Goal: Task Accomplishment & Management: Complete application form

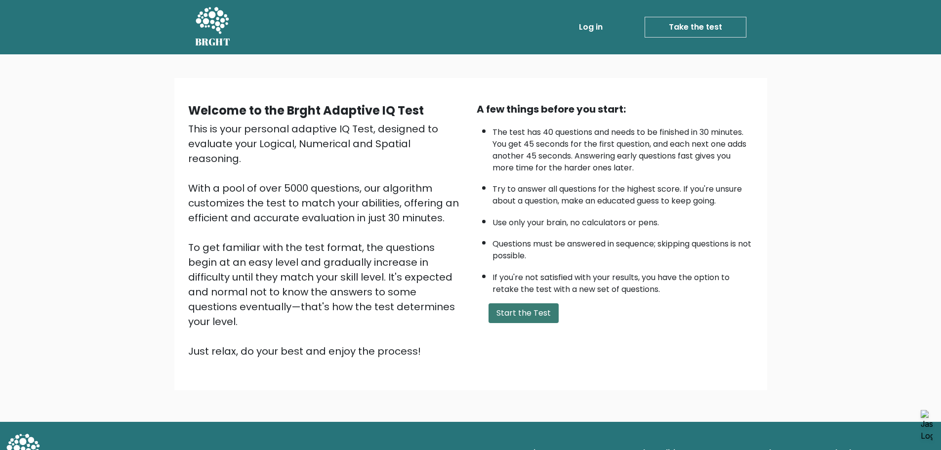
click at [537, 314] on button "Start the Test" at bounding box center [523, 313] width 70 height 20
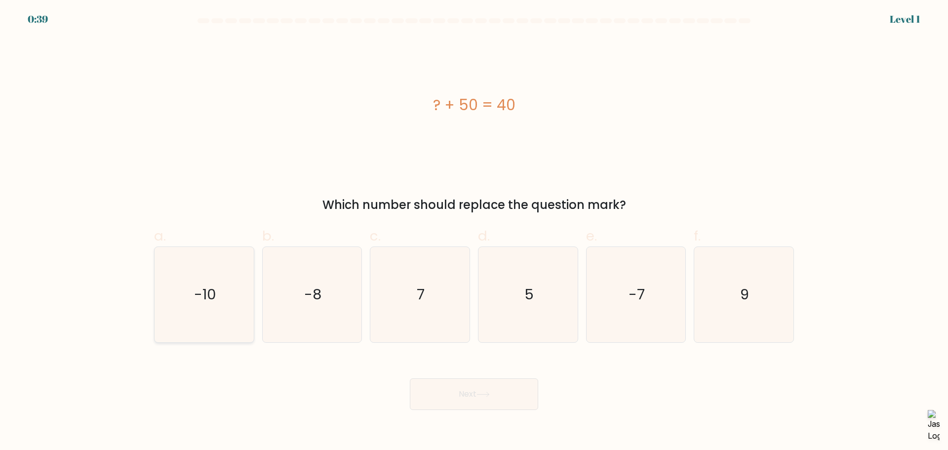
click at [235, 308] on icon "-10" at bounding box center [204, 294] width 95 height 95
click at [474, 232] on input "a. -10" at bounding box center [474, 228] width 0 height 6
radio input "true"
click at [452, 395] on button "Next" at bounding box center [474, 394] width 128 height 32
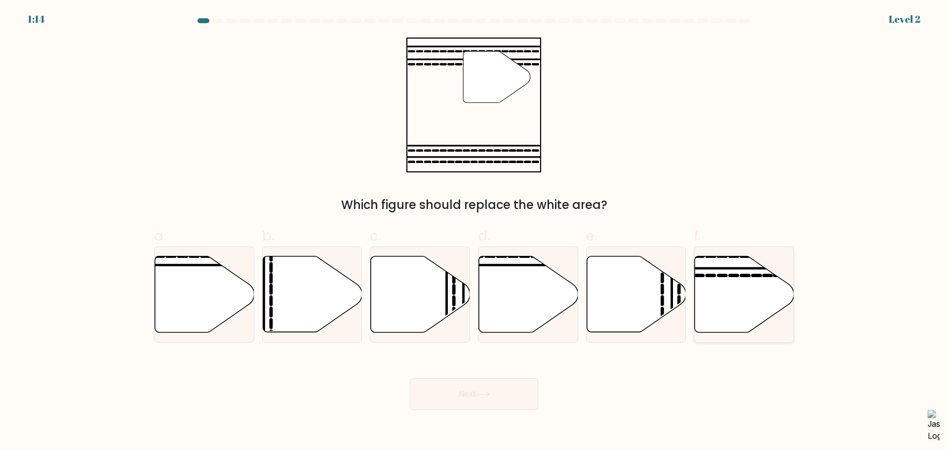
click at [724, 280] on icon at bounding box center [744, 294] width 99 height 76
click at [474, 232] on input "f." at bounding box center [474, 228] width 0 height 6
radio input "true"
click at [466, 387] on button "Next" at bounding box center [474, 394] width 128 height 32
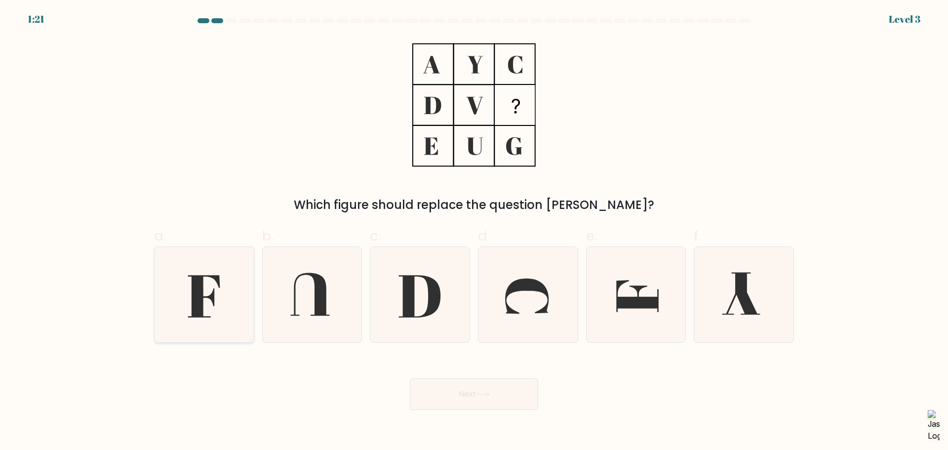
click at [224, 285] on icon at bounding box center [204, 294] width 95 height 95
click at [474, 232] on input "a." at bounding box center [474, 228] width 0 height 6
radio input "true"
click at [522, 388] on button "Next" at bounding box center [474, 394] width 128 height 32
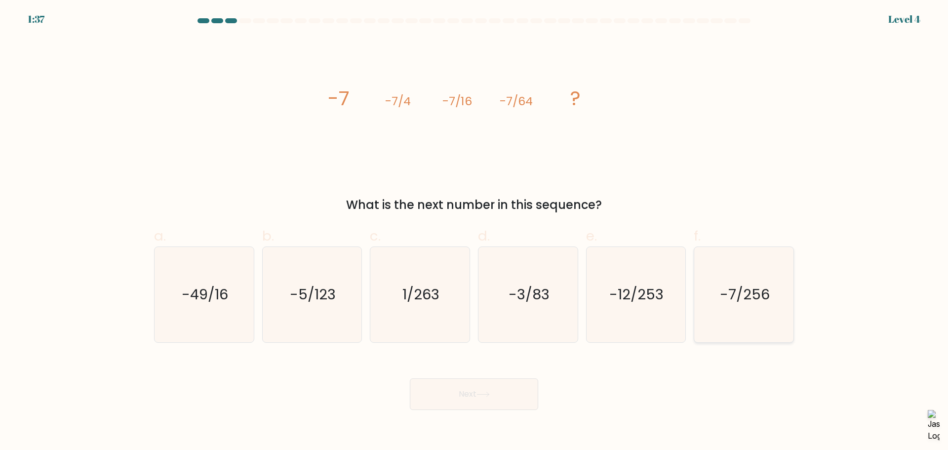
click at [764, 303] on text "-7/256" at bounding box center [745, 294] width 50 height 20
click at [474, 232] on input "f. -7/256" at bounding box center [474, 228] width 0 height 6
radio input "true"
click at [511, 394] on button "Next" at bounding box center [474, 394] width 128 height 32
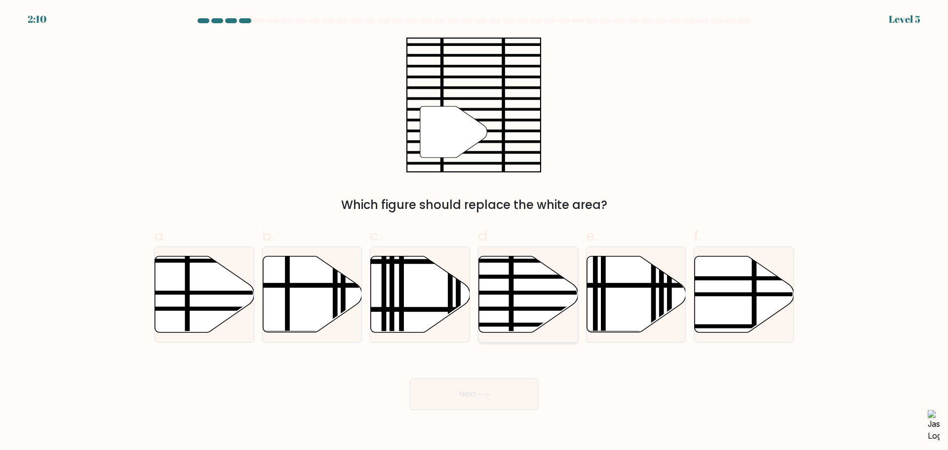
click at [519, 298] on icon at bounding box center [528, 294] width 99 height 76
click at [474, 232] on input "d." at bounding box center [474, 228] width 0 height 6
radio input "true"
click at [477, 399] on button "Next" at bounding box center [474, 394] width 128 height 32
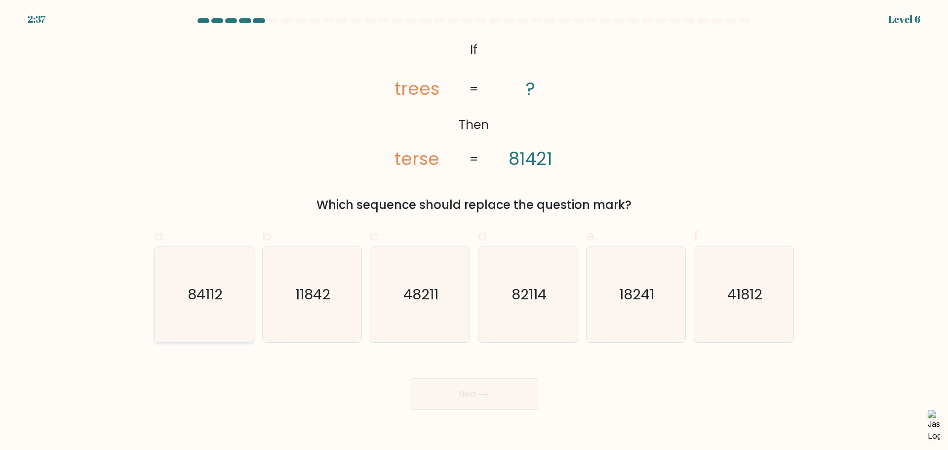
click at [200, 316] on icon "84112" at bounding box center [204, 294] width 95 height 95
click at [474, 232] on input "a. 84112" at bounding box center [474, 228] width 0 height 6
radio input "true"
click at [447, 381] on button "Next" at bounding box center [474, 394] width 128 height 32
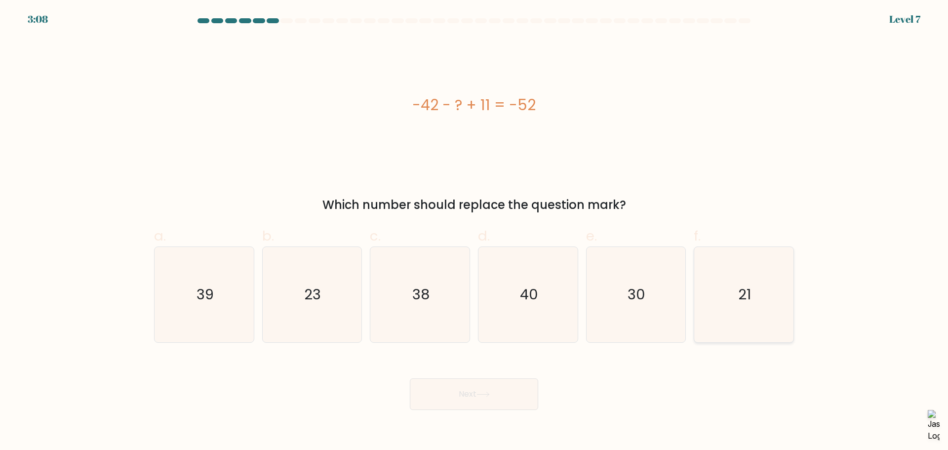
click at [751, 314] on icon "21" at bounding box center [743, 294] width 95 height 95
click at [474, 232] on input "f. 21" at bounding box center [474, 228] width 0 height 6
radio input "true"
click at [524, 398] on button "Next" at bounding box center [474, 394] width 128 height 32
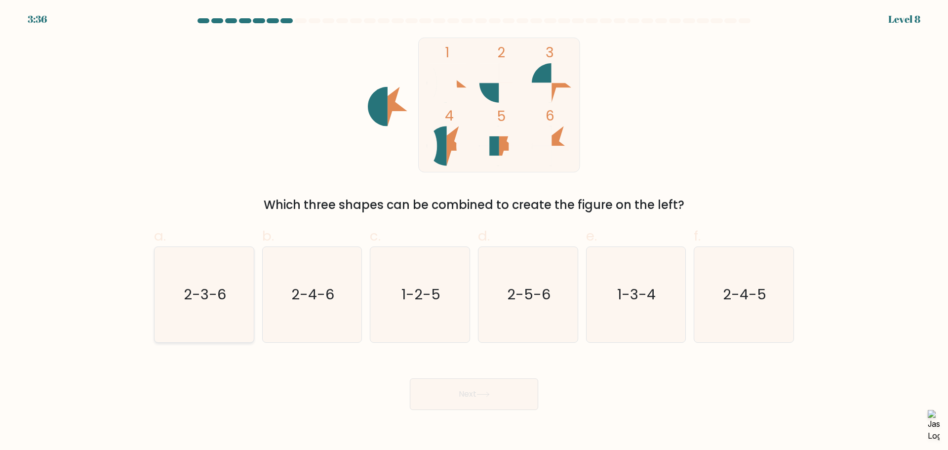
click at [218, 300] on text "2-3-6" at bounding box center [205, 294] width 42 height 20
click at [474, 232] on input "a. 2-3-6" at bounding box center [474, 228] width 0 height 6
radio input "true"
click at [491, 384] on button "Next" at bounding box center [474, 394] width 128 height 32
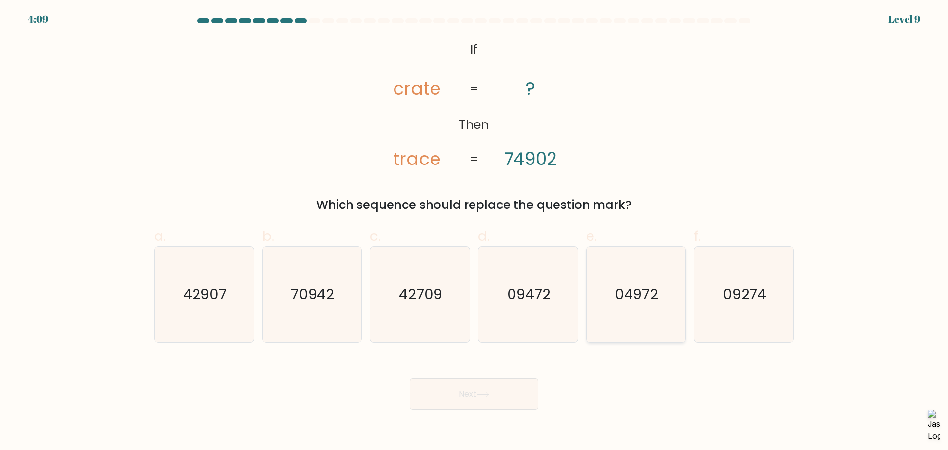
click at [655, 317] on icon "04972" at bounding box center [635, 294] width 95 height 95
click at [474, 232] on input "e. 04972" at bounding box center [474, 228] width 0 height 6
radio input "true"
click at [505, 394] on button "Next" at bounding box center [474, 394] width 128 height 32
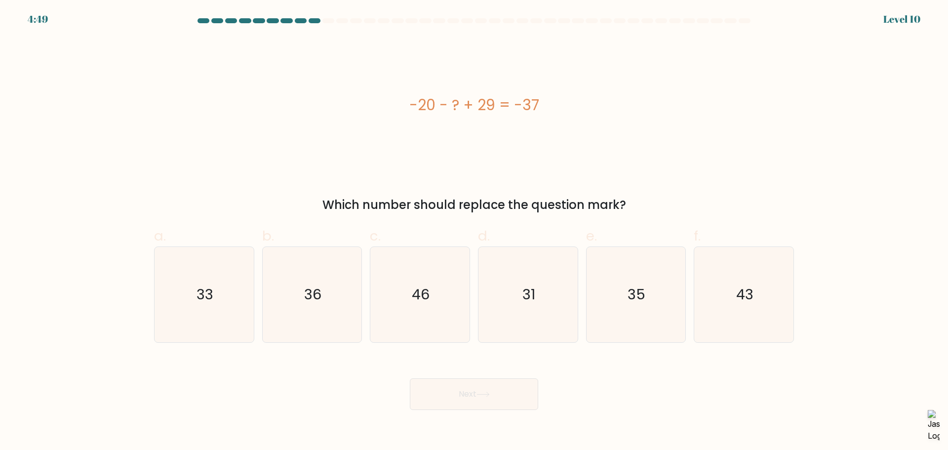
click at [462, 163] on div "-20 - ? + 29 = -37" at bounding box center [474, 105] width 640 height 135
click at [445, 264] on icon "46" at bounding box center [419, 294] width 95 height 95
click at [474, 232] on input "c. 46" at bounding box center [474, 228] width 0 height 6
radio input "true"
click at [473, 395] on button "Next" at bounding box center [474, 394] width 128 height 32
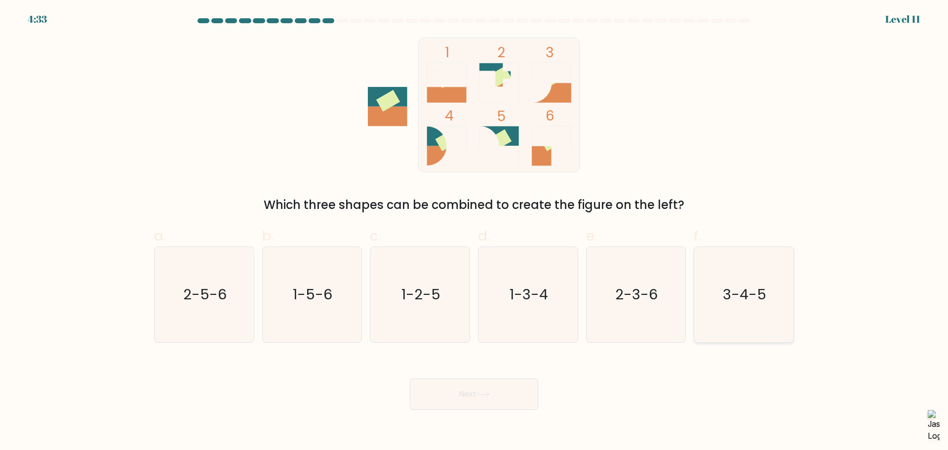
click at [720, 292] on icon "3-4-5" at bounding box center [743, 294] width 95 height 95
click at [474, 232] on input "f. 3-4-5" at bounding box center [474, 228] width 0 height 6
radio input "true"
click at [487, 393] on icon at bounding box center [482, 394] width 13 height 5
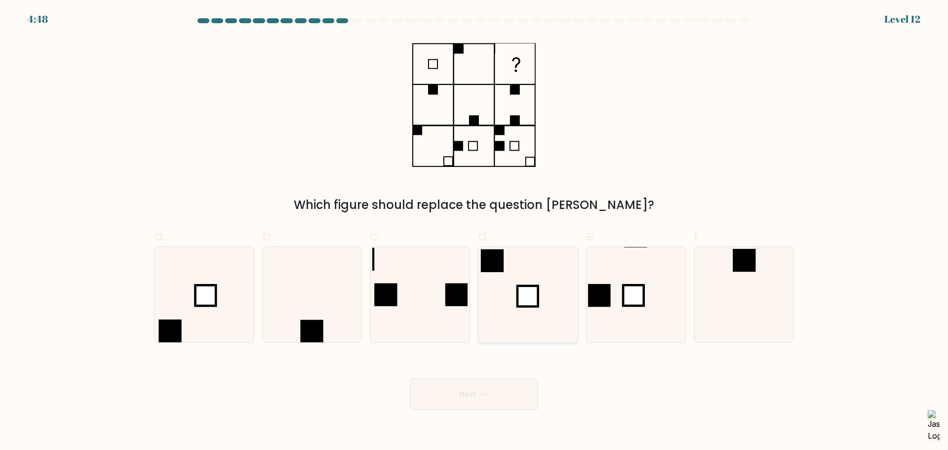
click at [543, 280] on icon at bounding box center [527, 294] width 95 height 95
click at [474, 232] on input "d." at bounding box center [474, 228] width 0 height 6
radio input "true"
click at [485, 397] on button "Next" at bounding box center [474, 394] width 128 height 32
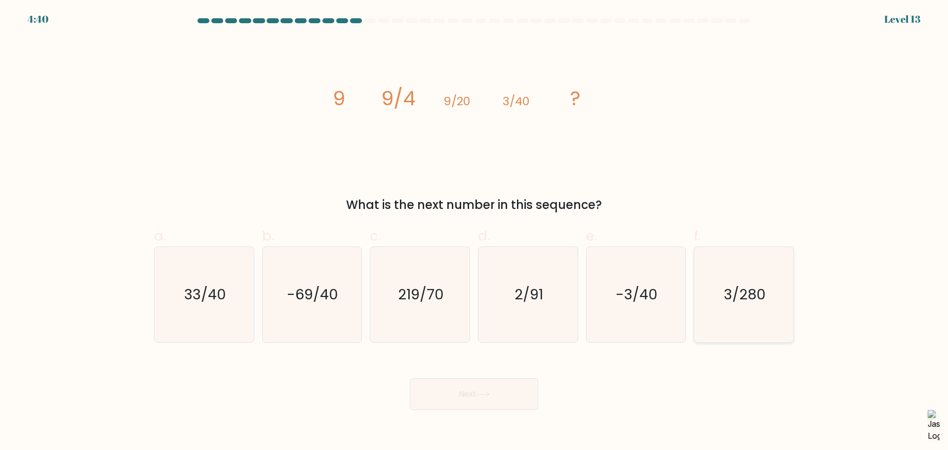
click at [757, 311] on icon "3/280" at bounding box center [743, 294] width 95 height 95
click at [474, 232] on input "f. 3/280" at bounding box center [474, 228] width 0 height 6
radio input "true"
click at [524, 398] on button "Next" at bounding box center [474, 394] width 128 height 32
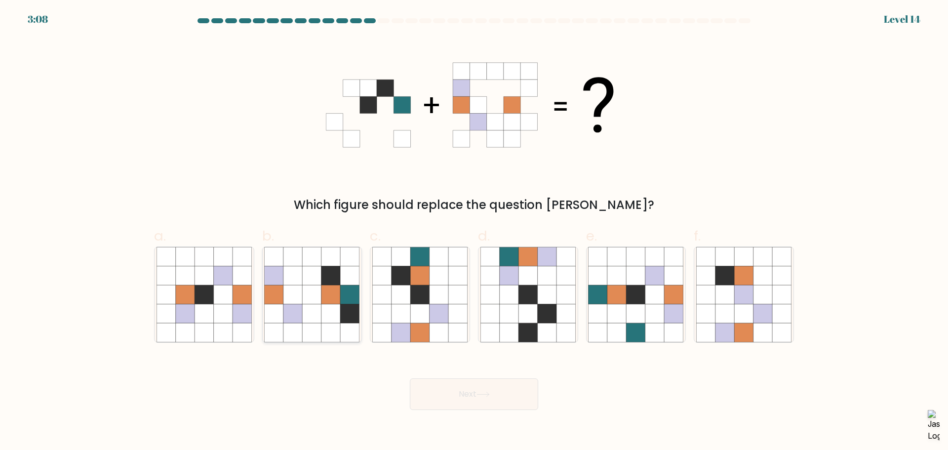
click at [346, 307] on icon at bounding box center [350, 313] width 19 height 19
click at [474, 232] on input "b." at bounding box center [474, 228] width 0 height 6
radio input "true"
click at [660, 328] on icon at bounding box center [654, 332] width 19 height 19
click at [474, 232] on input "e." at bounding box center [474, 228] width 0 height 6
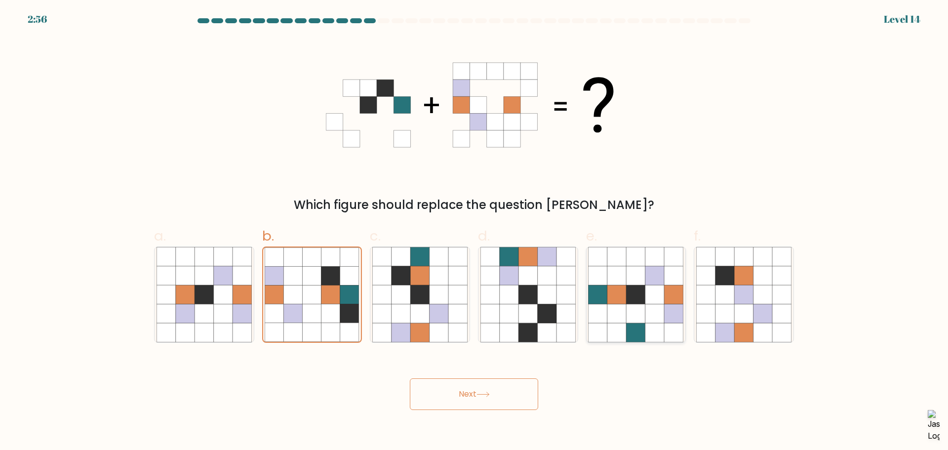
radio input "true"
click at [336, 333] on icon at bounding box center [330, 332] width 19 height 19
click at [474, 232] on input "b." at bounding box center [474, 228] width 0 height 6
radio input "true"
click at [422, 314] on icon at bounding box center [419, 313] width 19 height 19
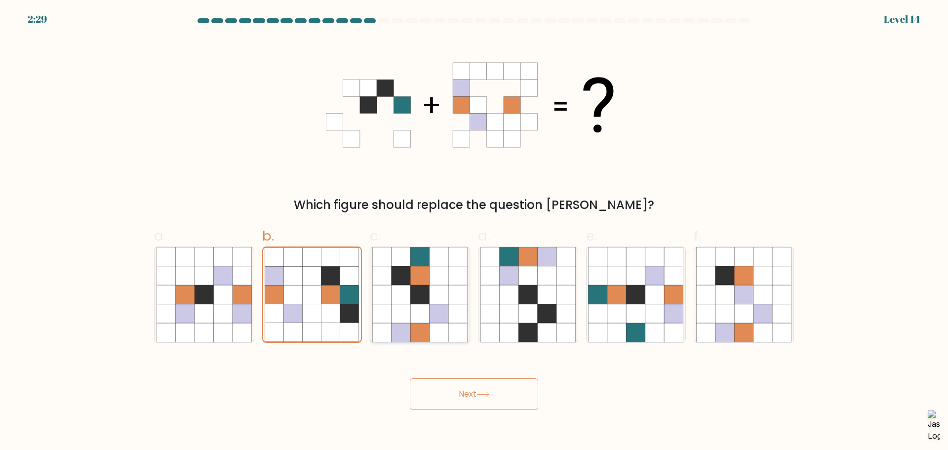
click at [474, 232] on input "c." at bounding box center [474, 228] width 0 height 6
radio input "true"
click at [472, 399] on button "Next" at bounding box center [474, 394] width 128 height 32
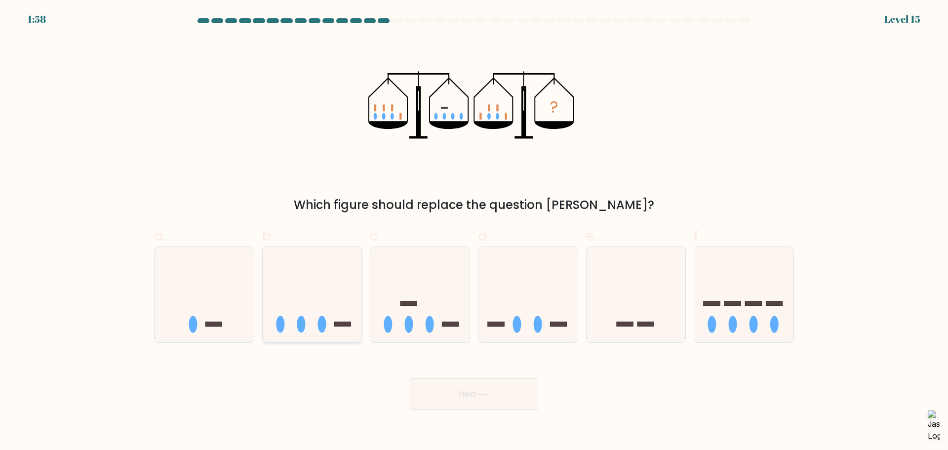
click at [331, 310] on icon at bounding box center [312, 294] width 99 height 82
click at [474, 232] on input "b." at bounding box center [474, 228] width 0 height 6
radio input "true"
click at [485, 392] on icon at bounding box center [482, 394] width 13 height 5
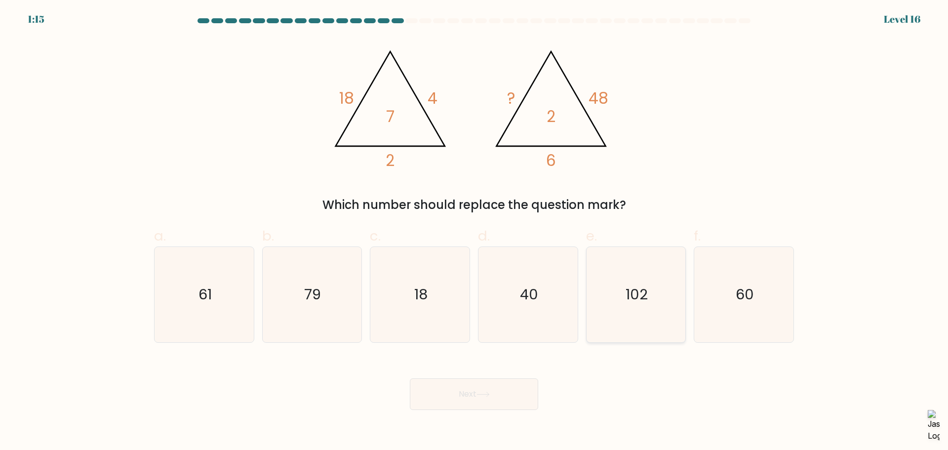
click at [614, 308] on icon "102" at bounding box center [635, 294] width 95 height 95
click at [474, 232] on input "e. 102" at bounding box center [474, 228] width 0 height 6
radio input "true"
click at [496, 390] on button "Next" at bounding box center [474, 394] width 128 height 32
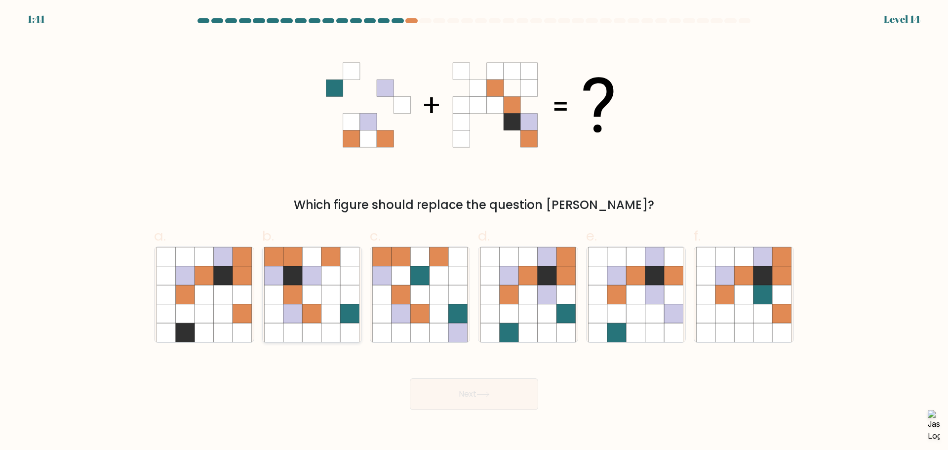
click at [309, 322] on icon at bounding box center [312, 313] width 19 height 19
click at [474, 232] on input "b." at bounding box center [474, 228] width 0 height 6
radio input "true"
click at [453, 386] on button "Next" at bounding box center [474, 394] width 128 height 32
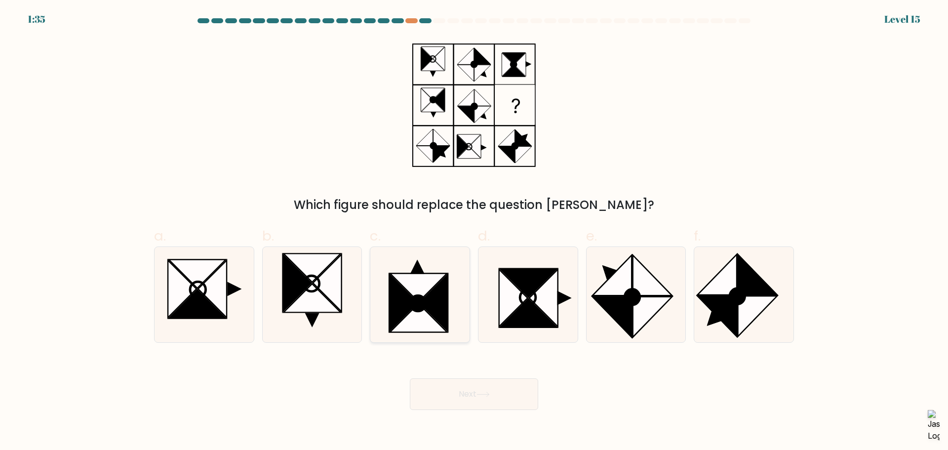
click at [413, 315] on icon at bounding box center [418, 317] width 57 height 29
click at [474, 232] on input "c." at bounding box center [474, 228] width 0 height 6
radio input "true"
click at [484, 395] on icon at bounding box center [482, 394] width 13 height 5
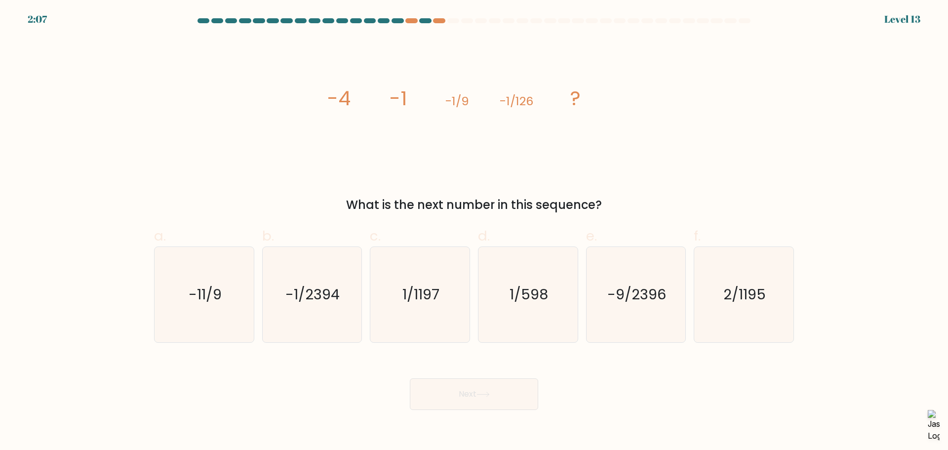
click at [446, 223] on div "a. -11/9 b. -1/2394 c. 1/1197 d. e." at bounding box center [474, 280] width 648 height 124
click at [412, 21] on div at bounding box center [411, 20] width 12 height 5
click at [443, 21] on div at bounding box center [439, 20] width 12 height 5
click at [344, 308] on icon "-1/2394" at bounding box center [311, 294] width 95 height 95
click at [474, 232] on input "b. -1/2394" at bounding box center [474, 228] width 0 height 6
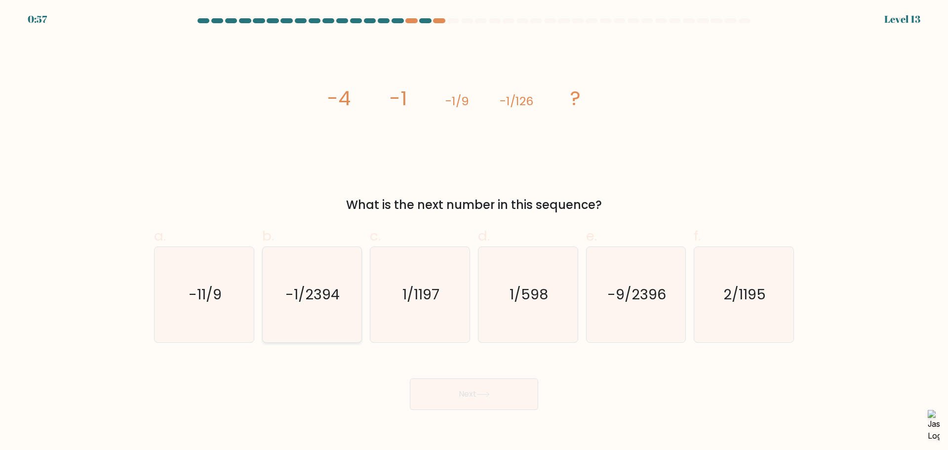
radio input "true"
click at [465, 396] on button "Next" at bounding box center [474, 394] width 128 height 32
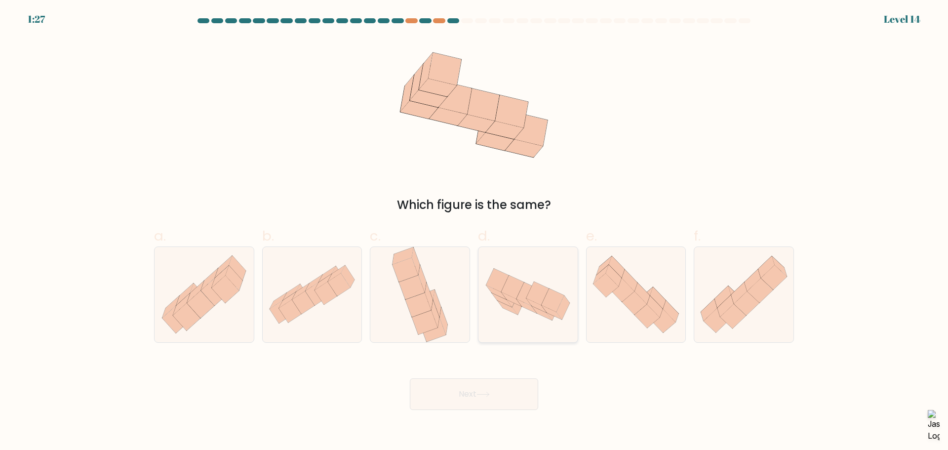
click at [555, 307] on icon at bounding box center [553, 299] width 23 height 23
click at [474, 232] on input "d." at bounding box center [474, 228] width 0 height 6
radio input "true"
click at [499, 402] on button "Next" at bounding box center [474, 394] width 128 height 32
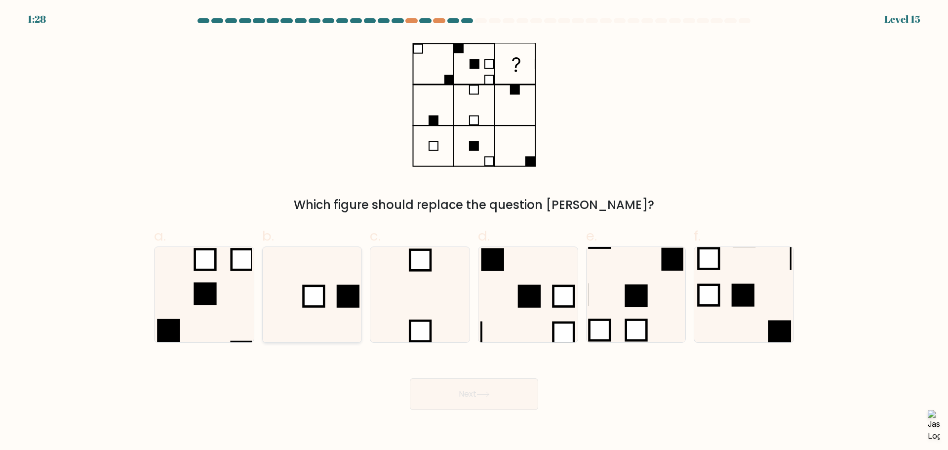
click at [332, 302] on icon at bounding box center [311, 294] width 95 height 95
click at [474, 232] on input "b." at bounding box center [474, 228] width 0 height 6
radio input "true"
click at [447, 396] on button "Next" at bounding box center [474, 394] width 128 height 32
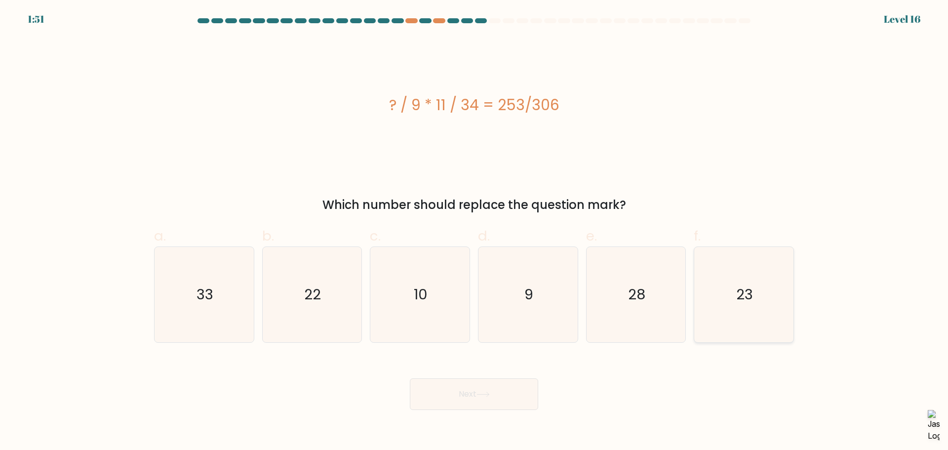
click at [737, 295] on text "23" at bounding box center [745, 294] width 17 height 20
click at [474, 232] on input "f. 23" at bounding box center [474, 228] width 0 height 6
radio input "true"
click at [489, 400] on button "Next" at bounding box center [474, 394] width 128 height 32
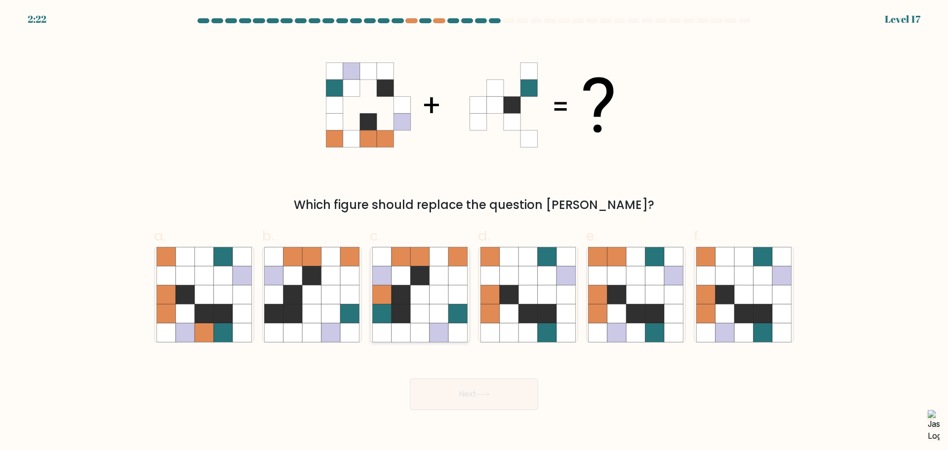
click at [420, 305] on icon at bounding box center [419, 313] width 19 height 19
click at [474, 232] on input "c." at bounding box center [474, 228] width 0 height 6
radio input "true"
click at [494, 398] on button "Next" at bounding box center [474, 394] width 128 height 32
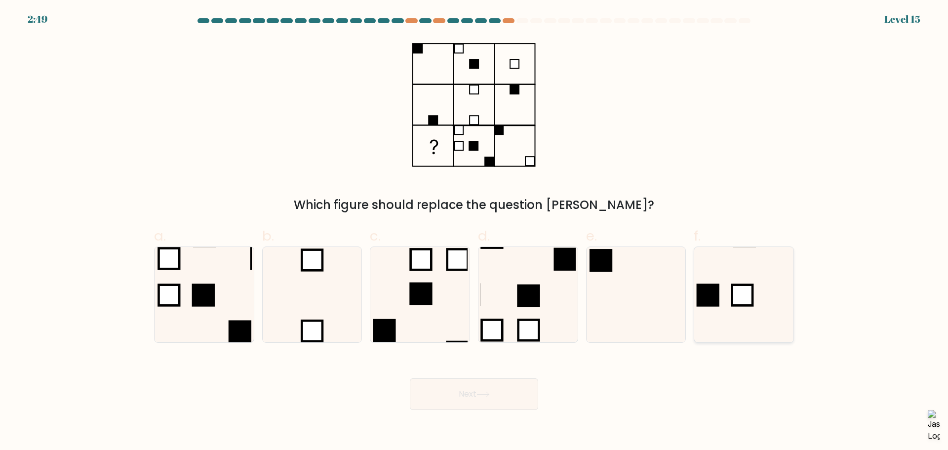
click at [723, 261] on icon at bounding box center [743, 294] width 95 height 95
click at [474, 232] on input "f." at bounding box center [474, 228] width 0 height 6
radio input "true"
click at [471, 393] on button "Next" at bounding box center [474, 394] width 128 height 32
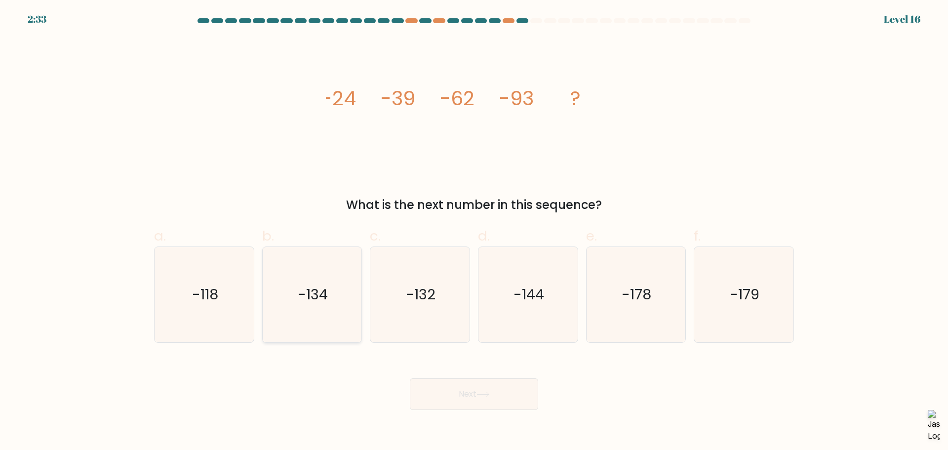
click at [311, 290] on text "-134" at bounding box center [313, 294] width 30 height 20
click at [474, 232] on input "b. -134" at bounding box center [474, 228] width 0 height 6
radio input "true"
click at [472, 398] on button "Next" at bounding box center [474, 394] width 128 height 32
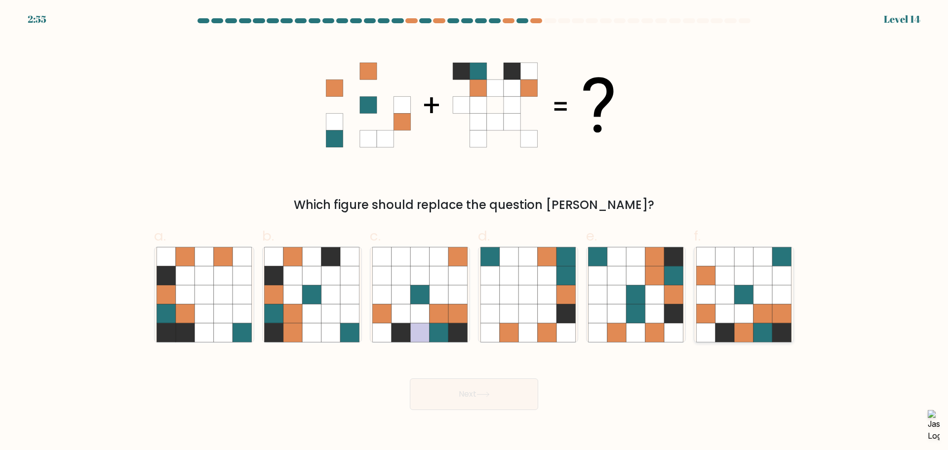
click at [773, 320] on icon at bounding box center [781, 313] width 19 height 19
click at [474, 232] on input "f." at bounding box center [474, 228] width 0 height 6
radio input "true"
click at [474, 395] on button "Next" at bounding box center [474, 394] width 128 height 32
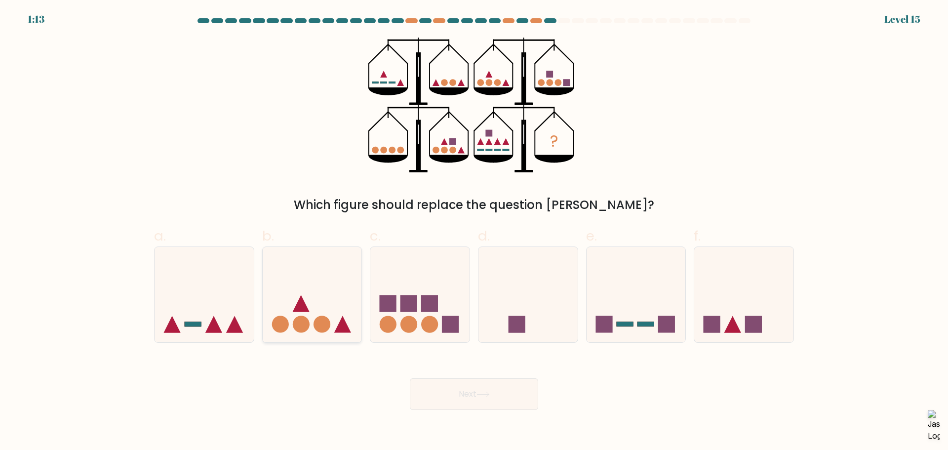
click at [314, 306] on icon at bounding box center [312, 294] width 99 height 82
click at [474, 232] on input "b." at bounding box center [474, 228] width 0 height 6
radio input "true"
click at [394, 304] on rect at bounding box center [388, 303] width 17 height 17
click at [474, 232] on input "c." at bounding box center [474, 228] width 0 height 6
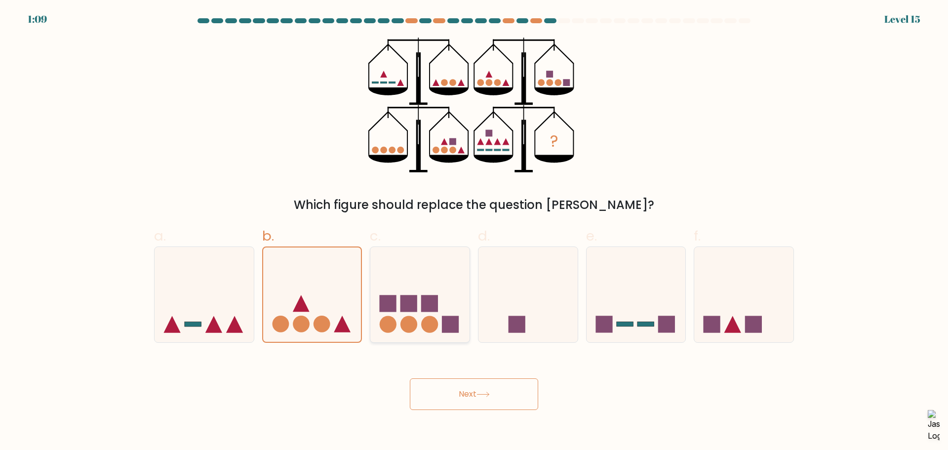
radio input "true"
click at [327, 332] on icon at bounding box center [312, 294] width 99 height 82
click at [474, 232] on input "b." at bounding box center [474, 228] width 0 height 6
radio input "true"
click at [729, 312] on icon at bounding box center [743, 294] width 99 height 82
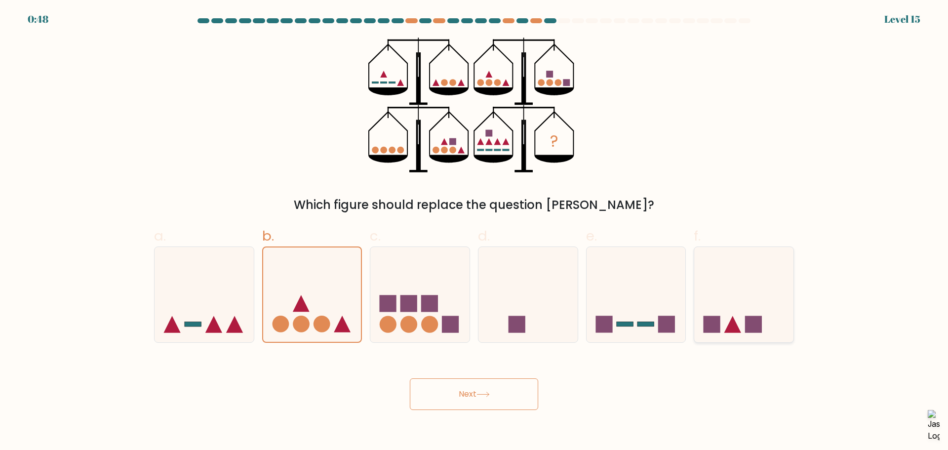
click at [474, 232] on input "f." at bounding box center [474, 228] width 0 height 6
radio input "true"
click at [497, 386] on button "Next" at bounding box center [474, 394] width 128 height 32
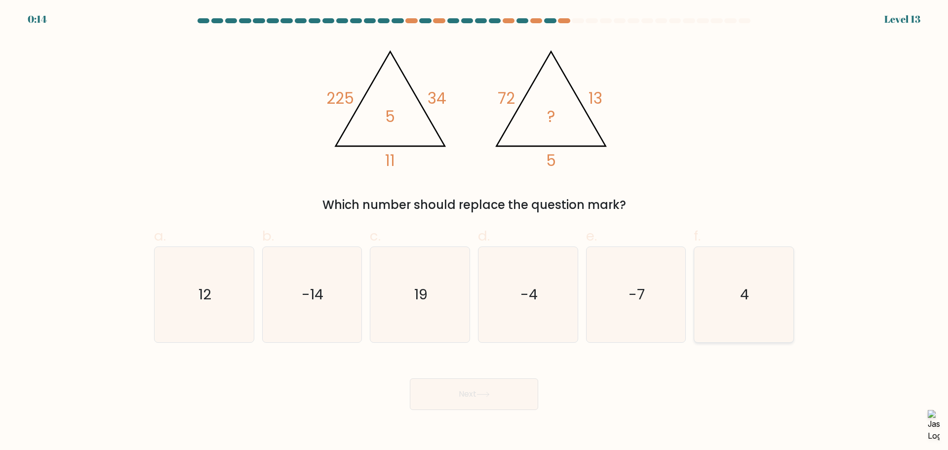
click at [706, 279] on icon "4" at bounding box center [743, 294] width 95 height 95
click at [474, 232] on input "f. 4" at bounding box center [474, 228] width 0 height 6
radio input "true"
click at [480, 402] on button "Next" at bounding box center [474, 394] width 128 height 32
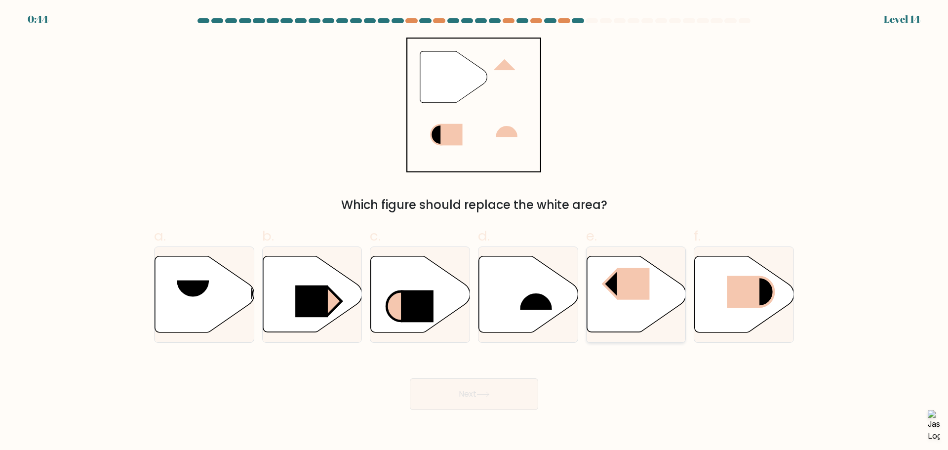
click at [613, 294] on rect at bounding box center [617, 284] width 28 height 28
click at [474, 232] on input "e." at bounding box center [474, 228] width 0 height 6
radio input "true"
click at [498, 401] on button "Next" at bounding box center [474, 394] width 128 height 32
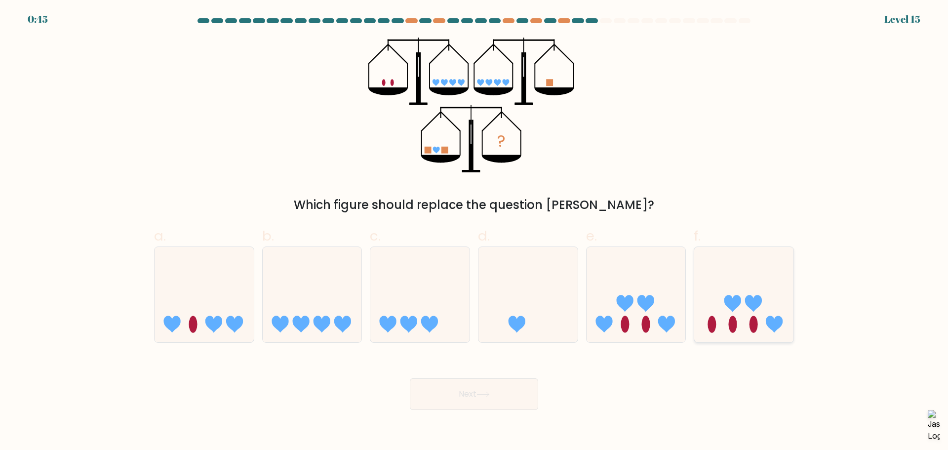
click at [734, 332] on ellipse at bounding box center [733, 324] width 8 height 17
click at [474, 232] on input "f." at bounding box center [474, 228] width 0 height 6
radio input "true"
click at [519, 394] on button "Next" at bounding box center [474, 394] width 128 height 32
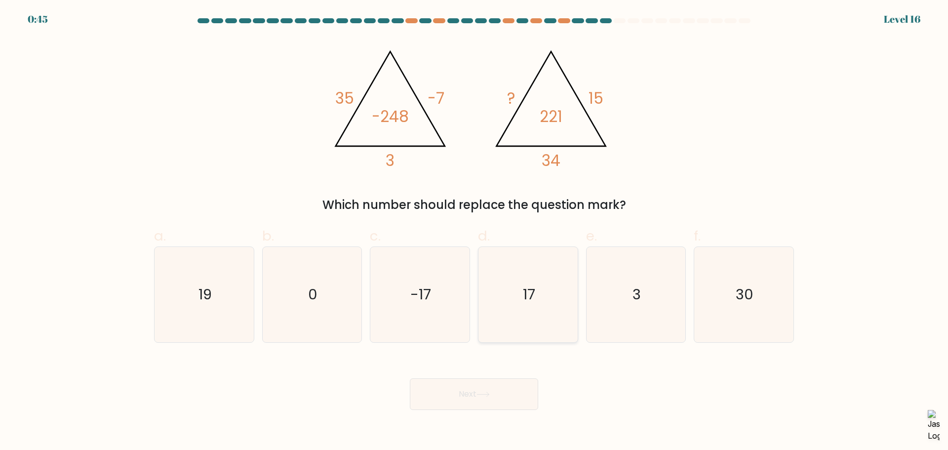
click at [537, 308] on icon "17" at bounding box center [527, 294] width 95 height 95
click at [474, 232] on input "d. 17" at bounding box center [474, 228] width 0 height 6
radio input "true"
click at [510, 407] on button "Next" at bounding box center [474, 394] width 128 height 32
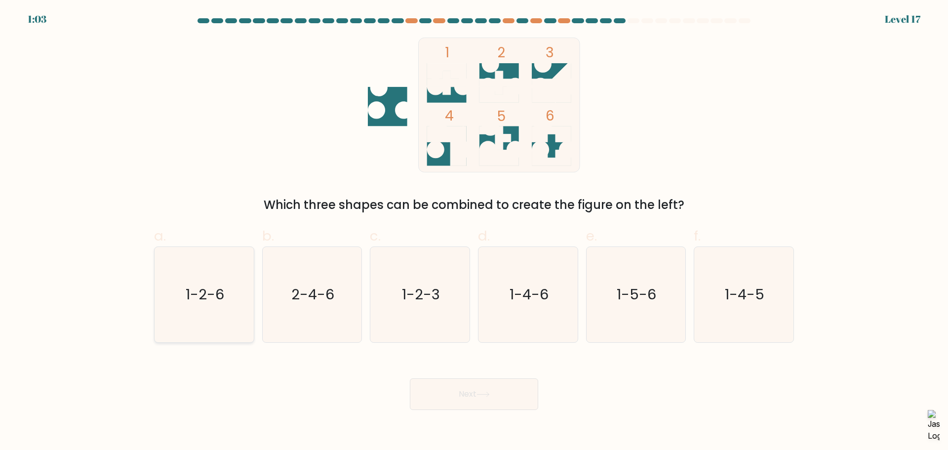
click at [208, 306] on icon "1-2-6" at bounding box center [204, 294] width 95 height 95
click at [474, 232] on input "a. 1-2-6" at bounding box center [474, 228] width 0 height 6
radio input "true"
click at [446, 400] on button "Next" at bounding box center [474, 394] width 128 height 32
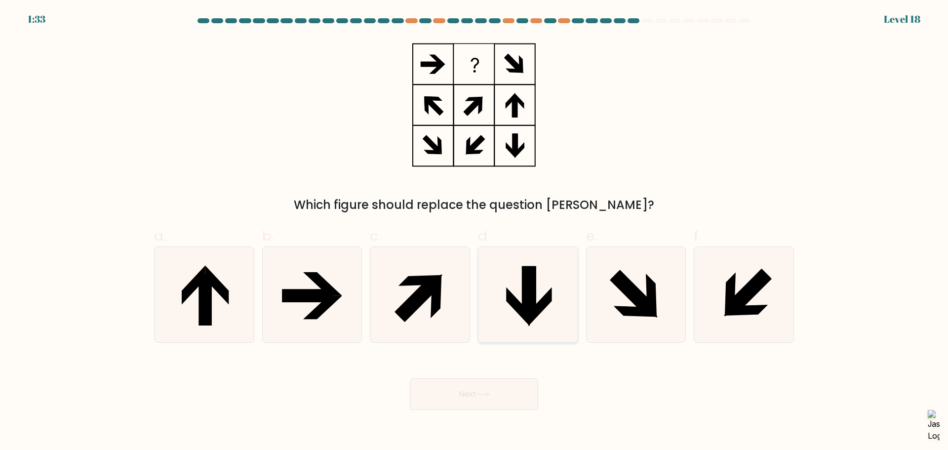
click at [521, 296] on icon at bounding box center [527, 294] width 95 height 95
click at [474, 232] on input "d." at bounding box center [474, 228] width 0 height 6
radio input "true"
click at [521, 400] on button "Next" at bounding box center [474, 394] width 128 height 32
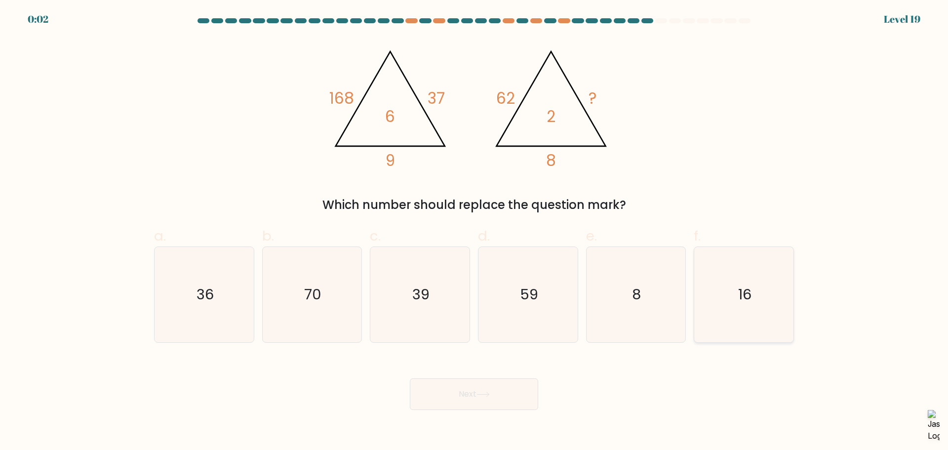
click at [756, 278] on icon "16" at bounding box center [743, 294] width 95 height 95
click at [474, 232] on input "f. 16" at bounding box center [474, 228] width 0 height 6
radio input "true"
click at [502, 397] on button "Next" at bounding box center [474, 394] width 128 height 32
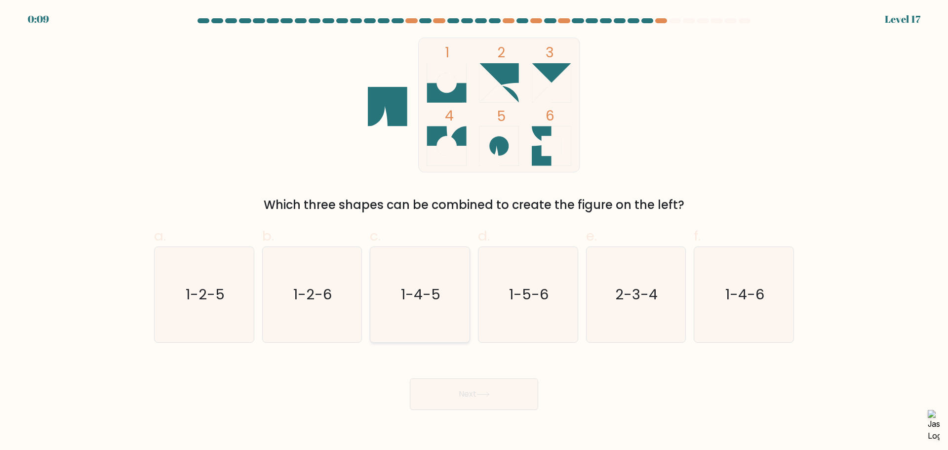
click at [412, 327] on icon "1-4-5" at bounding box center [419, 294] width 95 height 95
click at [474, 232] on input "c. 1-4-5" at bounding box center [474, 228] width 0 height 6
radio input "true"
click at [499, 391] on button "Next" at bounding box center [474, 394] width 128 height 32
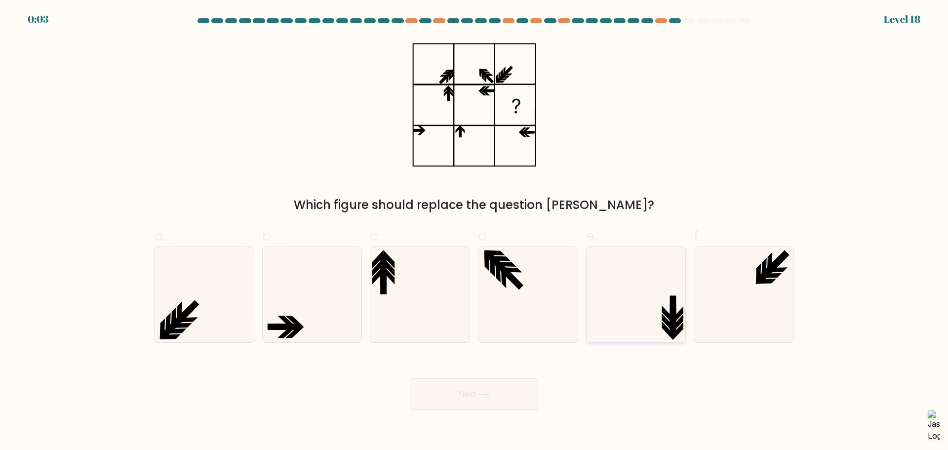
click at [640, 323] on icon at bounding box center [635, 294] width 95 height 95
click at [474, 232] on input "e." at bounding box center [474, 228] width 0 height 6
radio input "true"
click at [498, 398] on button "Next" at bounding box center [474, 394] width 128 height 32
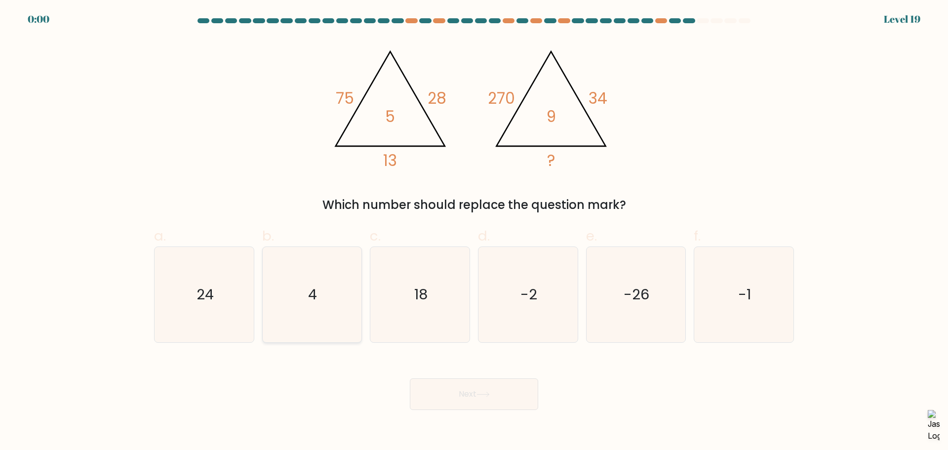
click at [309, 309] on icon "4" at bounding box center [311, 294] width 95 height 95
click at [474, 232] on input "b. 4" at bounding box center [474, 228] width 0 height 6
radio input "true"
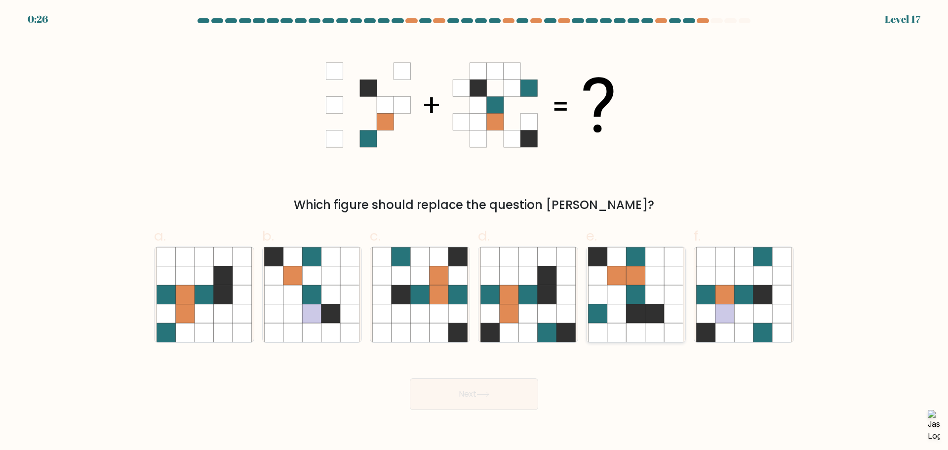
click at [647, 313] on icon at bounding box center [654, 313] width 19 height 19
click at [474, 232] on input "e." at bounding box center [474, 228] width 0 height 6
radio input "true"
click at [490, 388] on button "Next" at bounding box center [474, 394] width 128 height 32
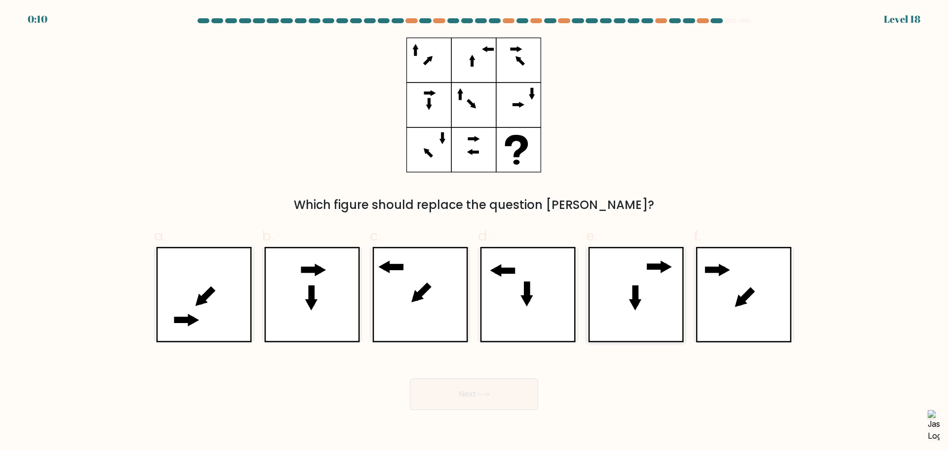
click at [676, 292] on icon at bounding box center [636, 294] width 96 height 95
click at [474, 232] on input "e." at bounding box center [474, 228] width 0 height 6
radio input "true"
click at [770, 310] on icon at bounding box center [744, 294] width 96 height 95
click at [474, 232] on input "f." at bounding box center [474, 228] width 0 height 6
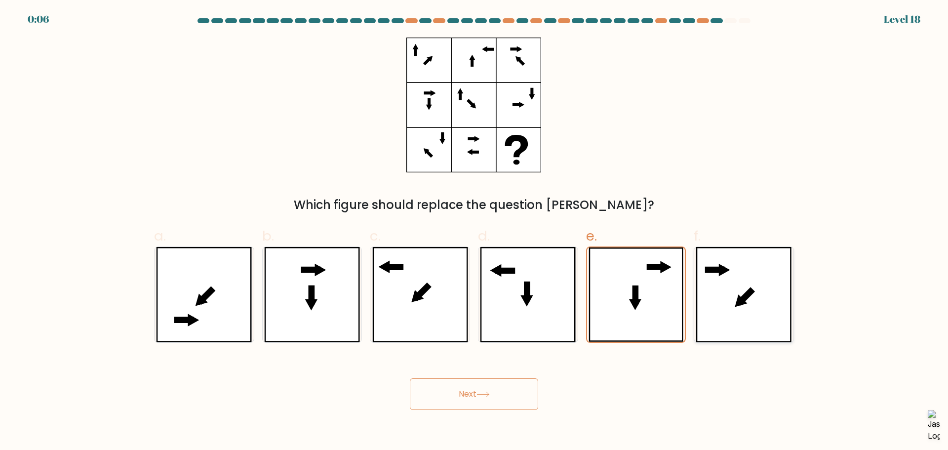
radio input "true"
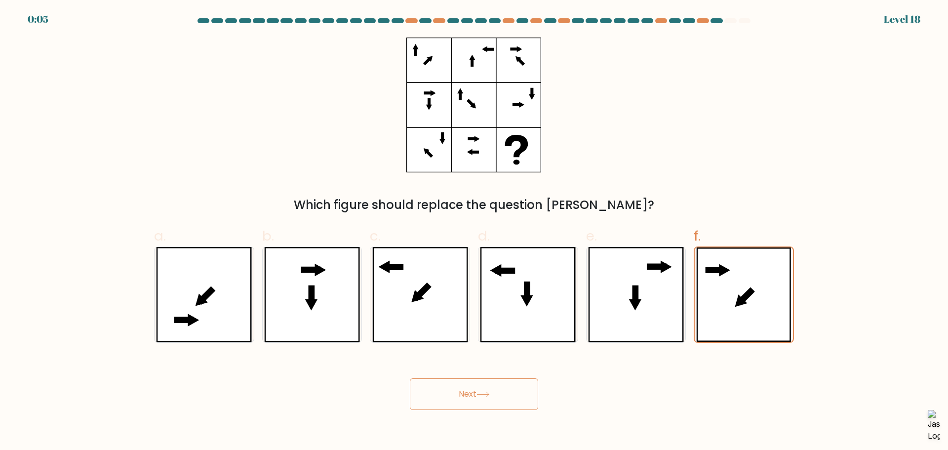
click at [511, 400] on button "Next" at bounding box center [474, 394] width 128 height 32
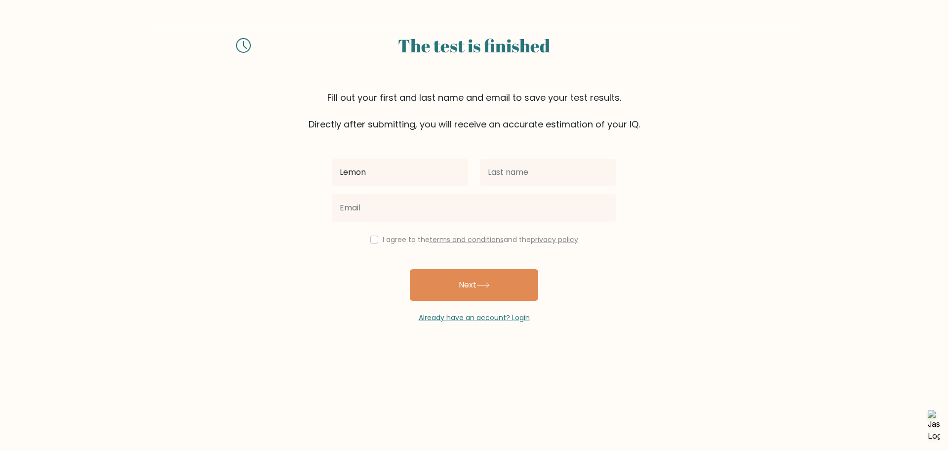
type input "Lemon"
type input "[PERSON_NAME]"
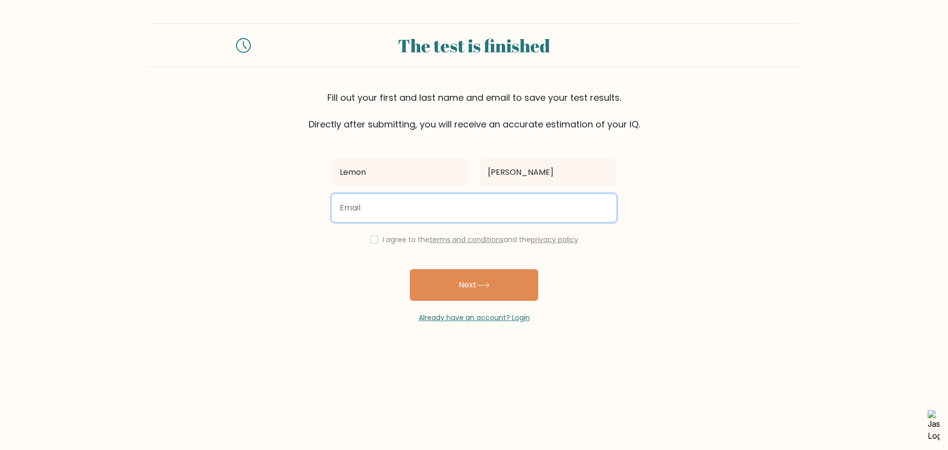
click at [398, 216] on input "email" at bounding box center [474, 208] width 284 height 28
type input "lemonaduhhh@gmail.com"
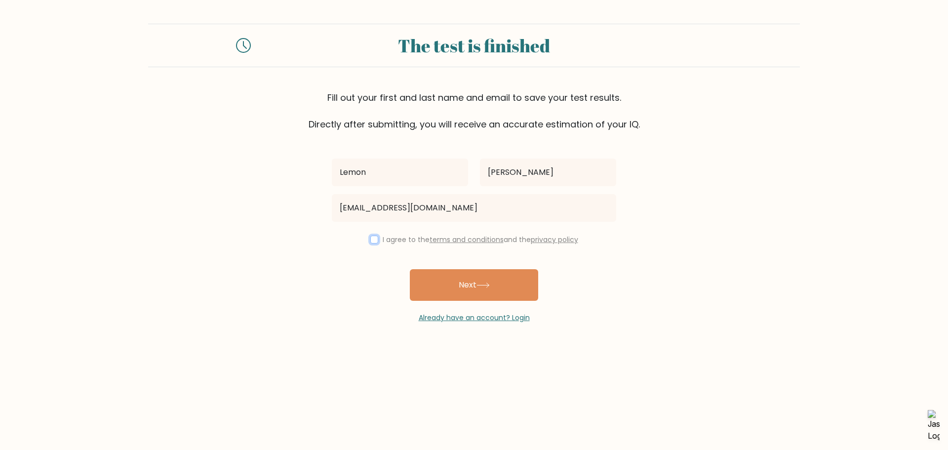
click at [370, 238] on input "checkbox" at bounding box center [374, 239] width 8 height 8
checkbox input "true"
click at [430, 282] on button "Next" at bounding box center [474, 285] width 128 height 32
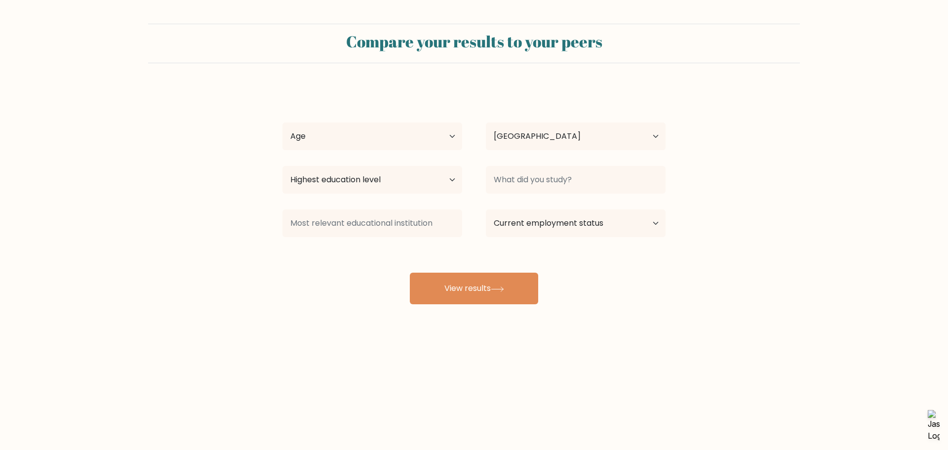
select select "PH"
click at [426, 134] on select "Age Under [DEMOGRAPHIC_DATA] [DEMOGRAPHIC_DATA] [DEMOGRAPHIC_DATA] [DEMOGRAPHIC…" at bounding box center [372, 136] width 180 height 28
select select "25_34"
click at [282, 122] on select "Age Under [DEMOGRAPHIC_DATA] [DEMOGRAPHIC_DATA] [DEMOGRAPHIC_DATA] [DEMOGRAPHIC…" at bounding box center [372, 136] width 180 height 28
click at [434, 178] on select "Highest education level No schooling Primary Lower Secondary Upper Secondary Oc…" at bounding box center [372, 180] width 180 height 28
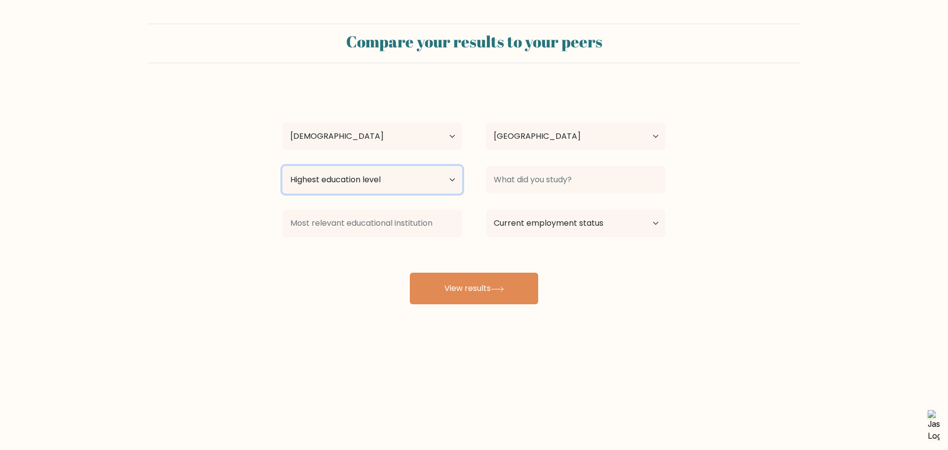
select select "bachelors_degree"
click at [282, 166] on select "Highest education level No schooling Primary Lower Secondary Upper Secondary Oc…" at bounding box center [372, 180] width 180 height 28
click at [525, 161] on div "Lemon Rodriguez Age Under 18 years old 18-24 years old 25-34 years old 35-44 ye…" at bounding box center [473, 195] width 395 height 217
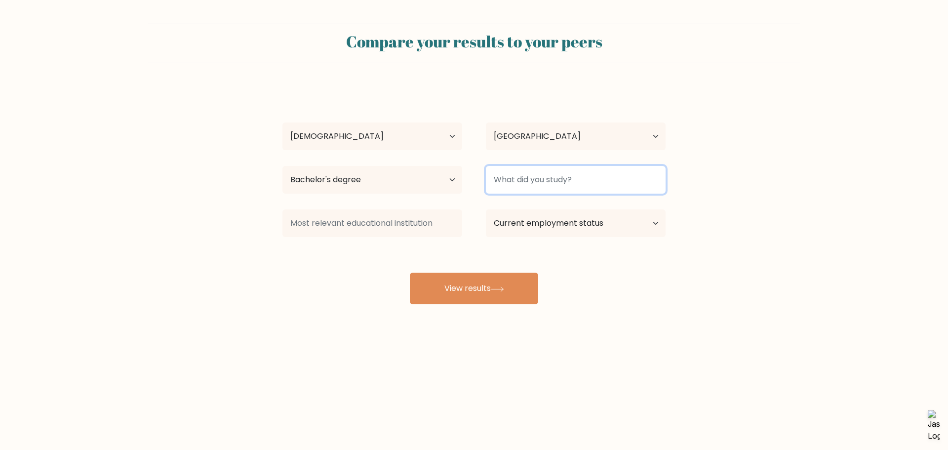
click at [529, 174] on input at bounding box center [576, 180] width 180 height 28
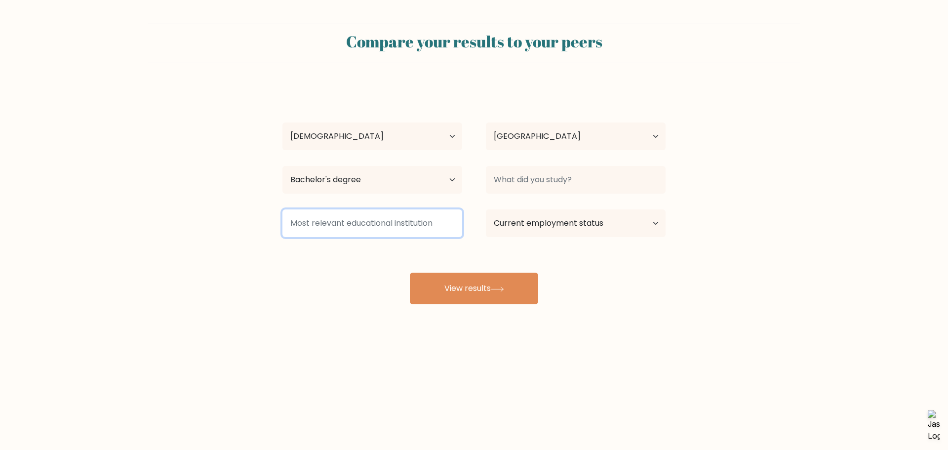
click at [383, 220] on input at bounding box center [372, 223] width 180 height 28
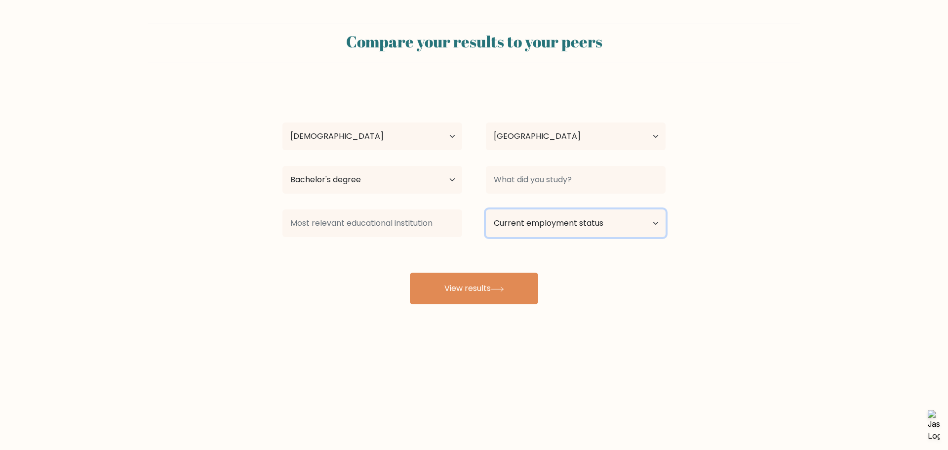
click at [534, 228] on select "Current employment status Employed Student Retired Other / prefer not to answer" at bounding box center [576, 223] width 180 height 28
select select "other"
click at [486, 209] on select "Current employment status Employed Student Retired Other / prefer not to answer" at bounding box center [576, 223] width 180 height 28
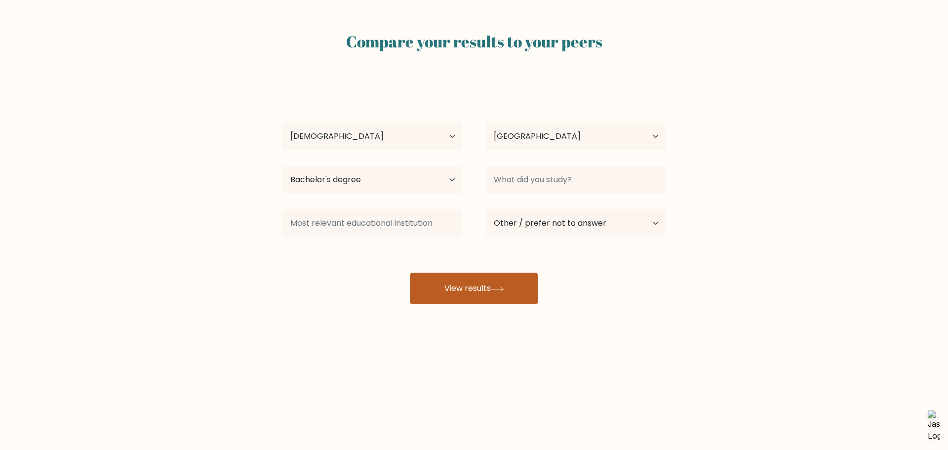
click at [503, 287] on icon at bounding box center [497, 288] width 13 height 5
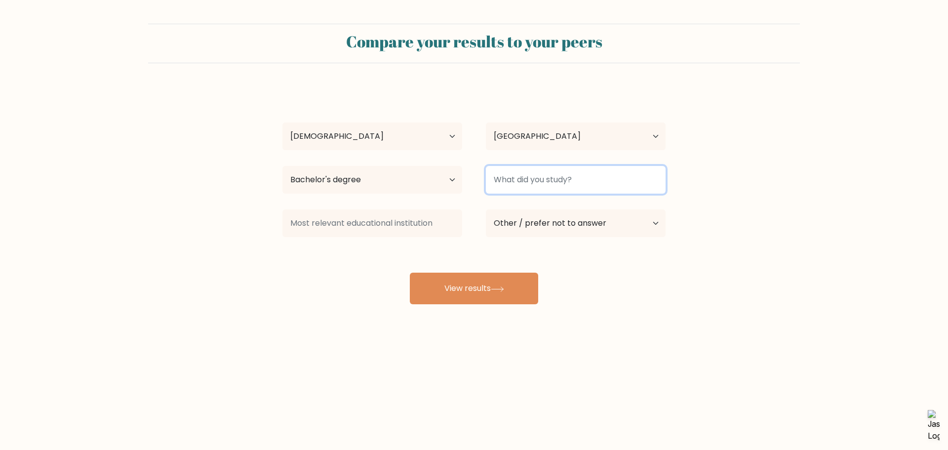
click at [559, 176] on input at bounding box center [576, 180] width 180 height 28
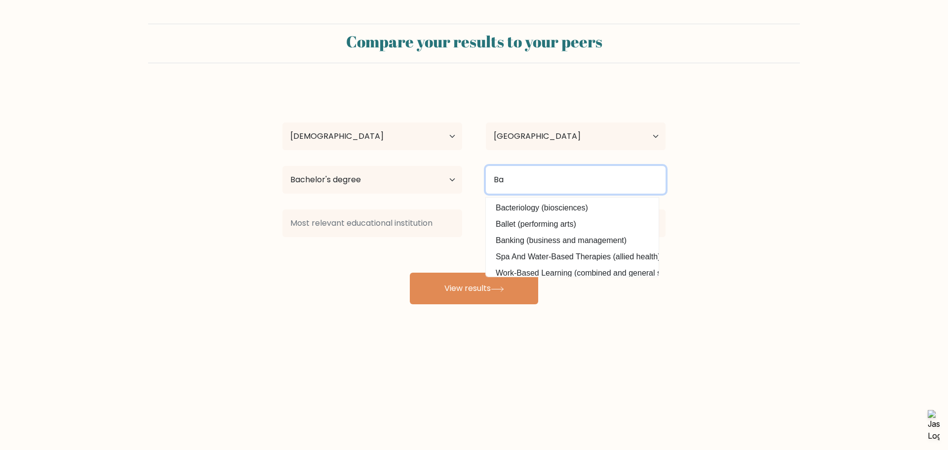
type input "B"
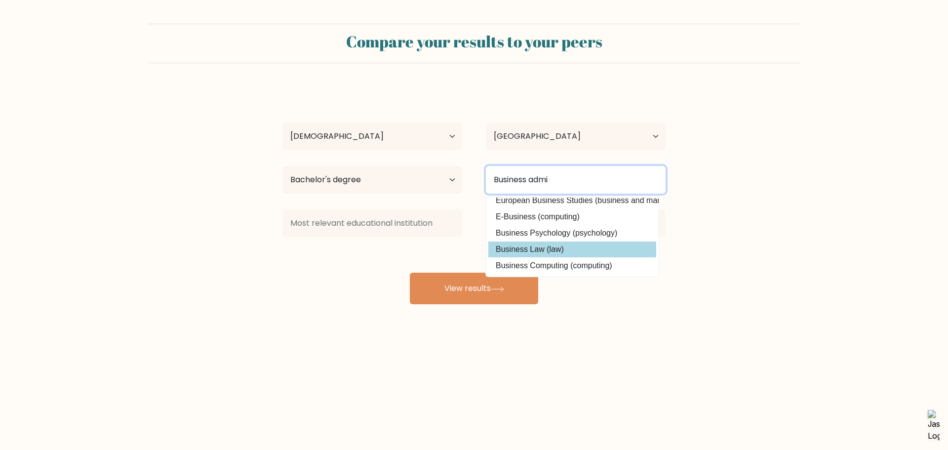
scroll to position [47, 0]
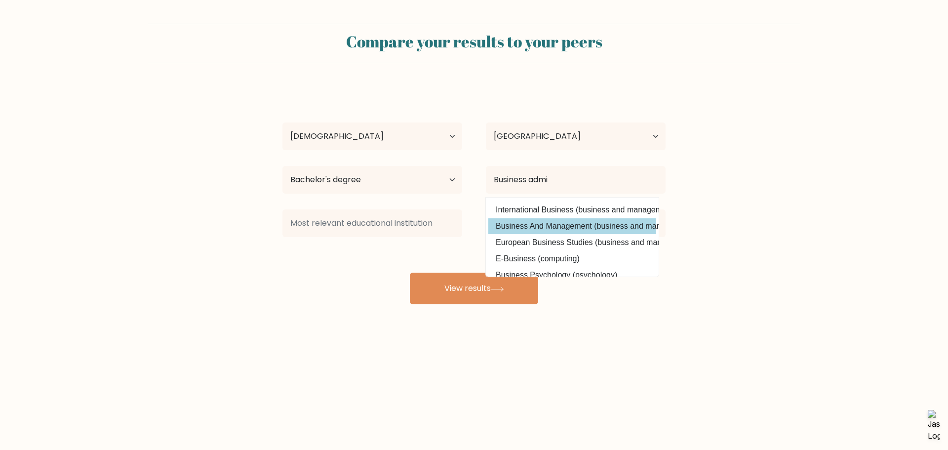
click at [598, 227] on option "Business And Management (business and management)" at bounding box center [572, 226] width 168 height 16
type input "Business And Management"
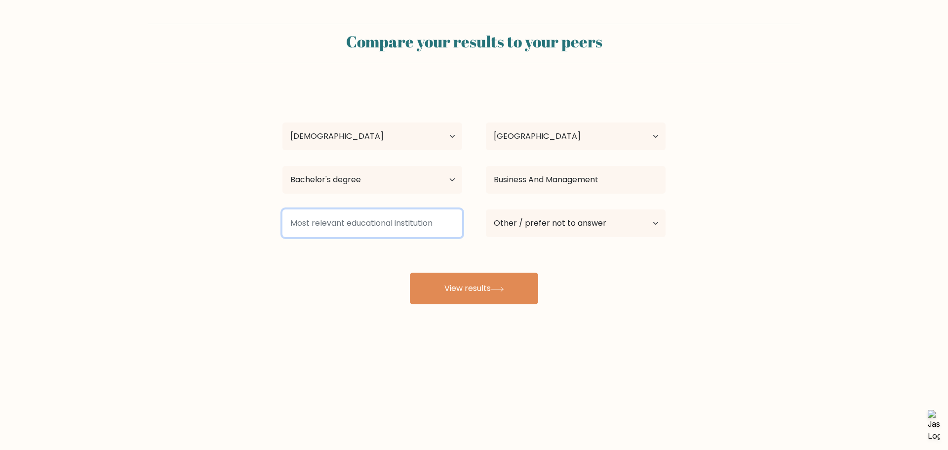
click at [376, 232] on input at bounding box center [372, 223] width 180 height 28
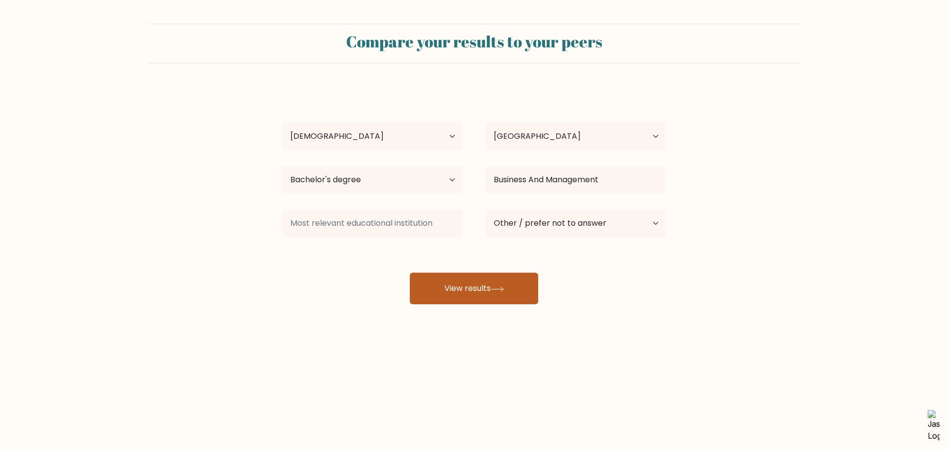
click at [431, 290] on button "View results" at bounding box center [474, 289] width 128 height 32
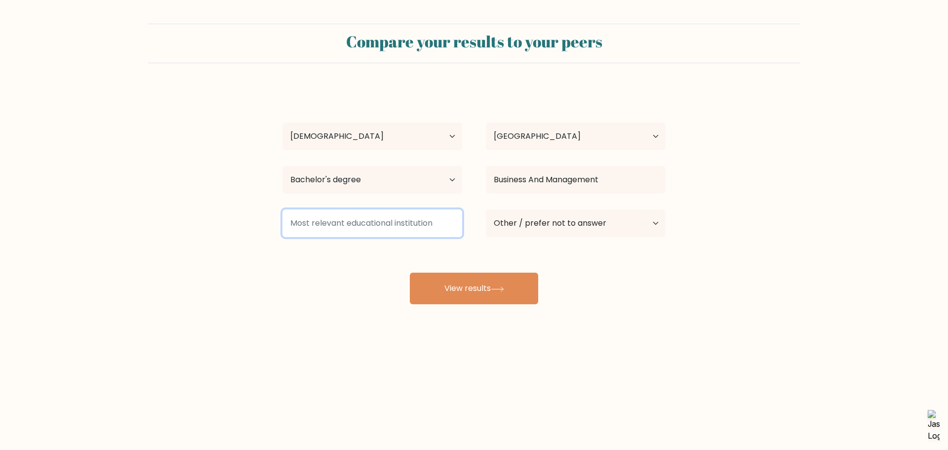
click at [379, 219] on input at bounding box center [372, 223] width 180 height 28
click at [412, 224] on input at bounding box center [372, 223] width 180 height 28
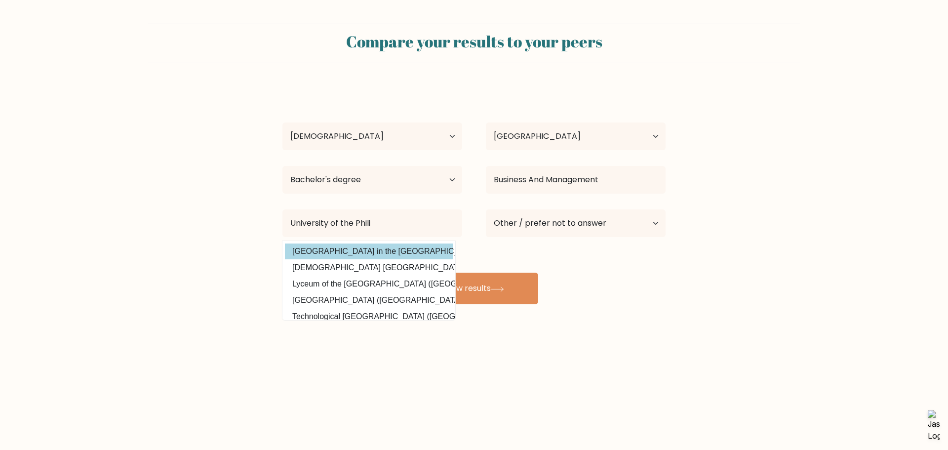
click at [410, 248] on option "University of the Philippines in the Visayas (Philippines)" at bounding box center [369, 251] width 168 height 16
type input "[GEOGRAPHIC_DATA] in the [GEOGRAPHIC_DATA]"
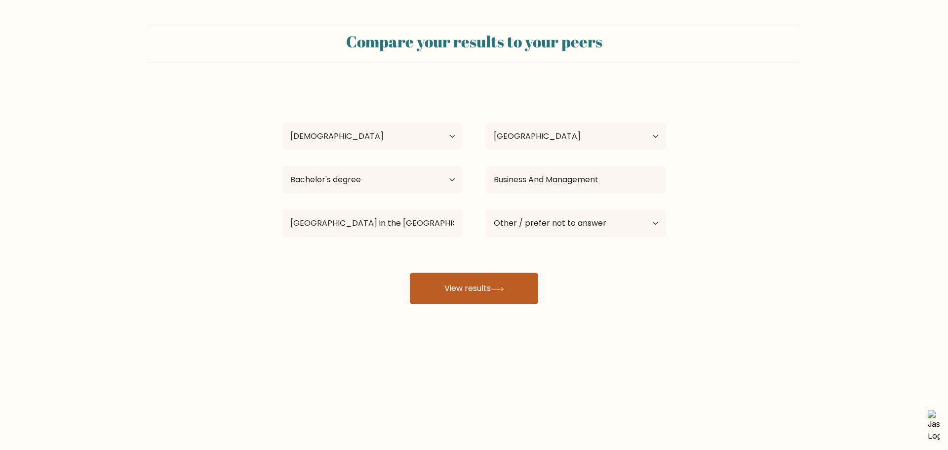
click at [471, 289] on button "View results" at bounding box center [474, 289] width 128 height 32
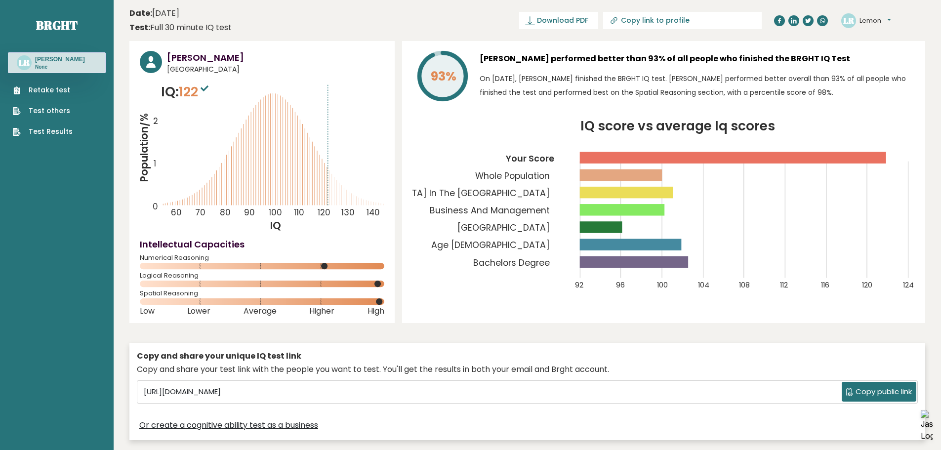
click at [858, 392] on span "Copy public link" at bounding box center [883, 391] width 56 height 11
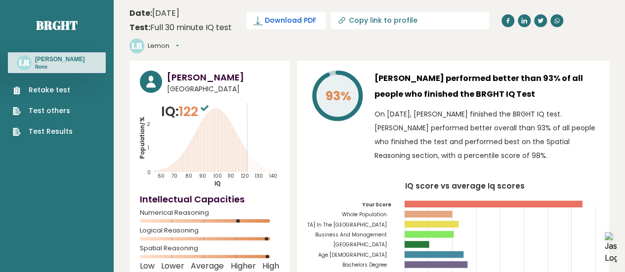
click at [312, 26] on link "Download PDF" at bounding box center [285, 20] width 79 height 17
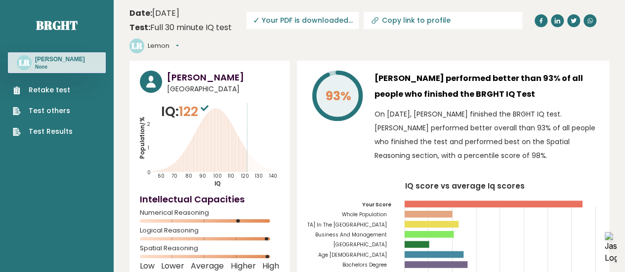
click at [293, 47] on header "Date: September 05, 2025 Test: Full 30 minute IQ test Download PDF Downloading.…" at bounding box center [368, 30] width 479 height 51
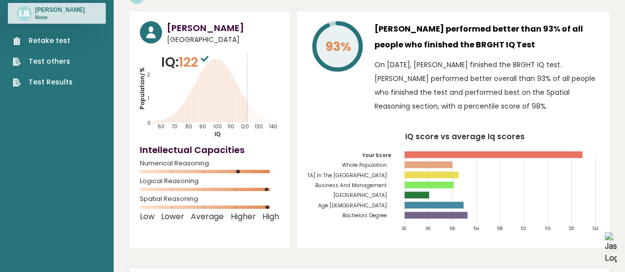
scroll to position [43, 0]
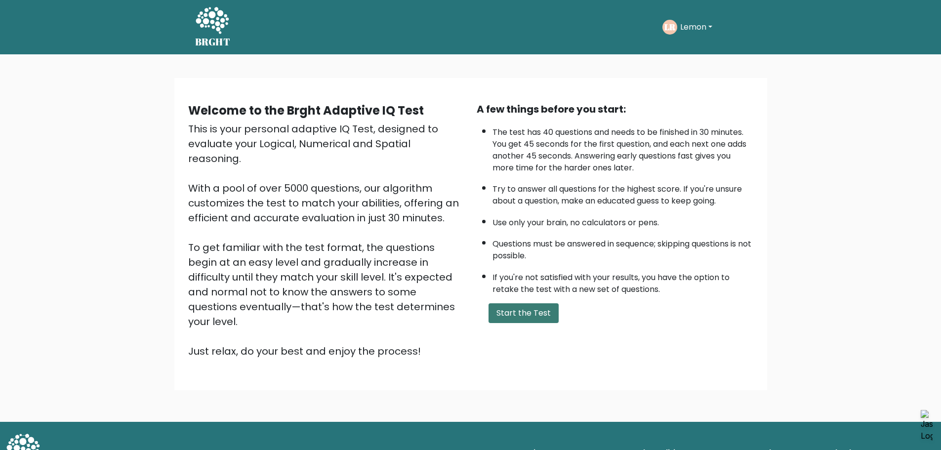
click at [508, 314] on button "Start the Test" at bounding box center [523, 313] width 70 height 20
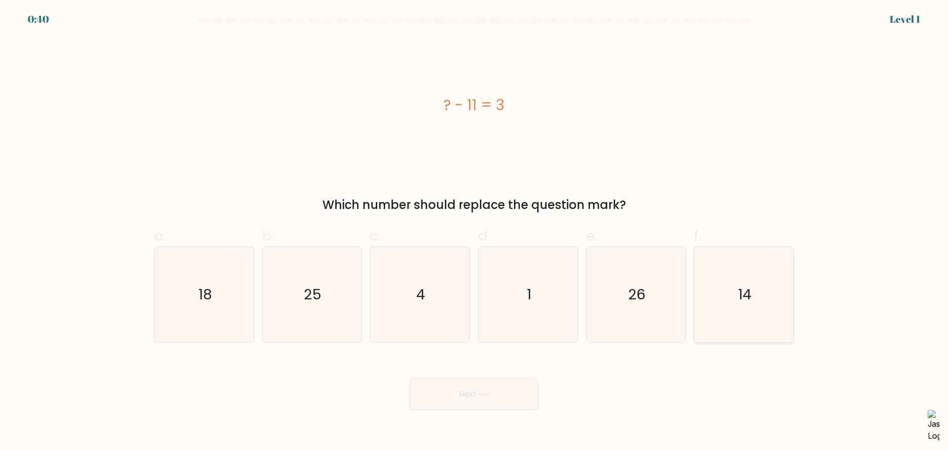
click at [735, 304] on icon "14" at bounding box center [743, 294] width 95 height 95
click at [474, 232] on input "f. 14" at bounding box center [474, 228] width 0 height 6
radio input "true"
click at [456, 392] on button "Next" at bounding box center [474, 394] width 128 height 32
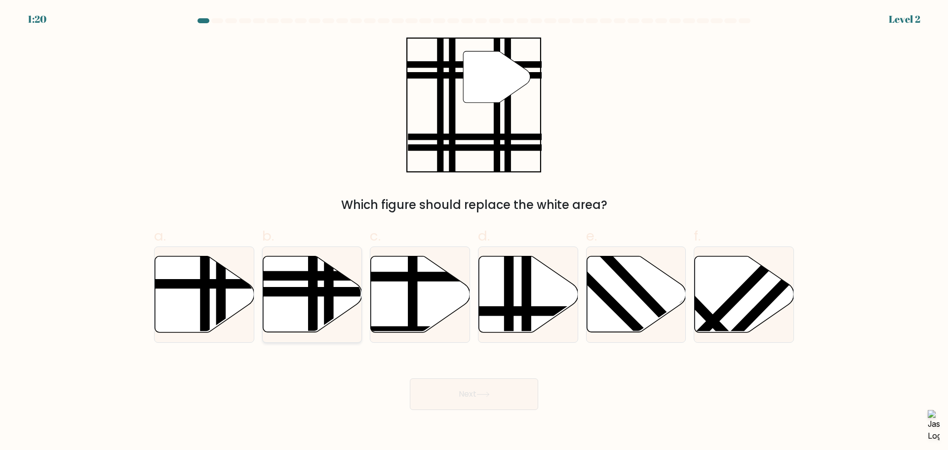
click at [313, 288] on line at bounding box center [313, 335] width 0 height 200
click at [474, 232] on input "b." at bounding box center [474, 228] width 0 height 6
radio input "true"
click at [457, 394] on button "Next" at bounding box center [474, 394] width 128 height 32
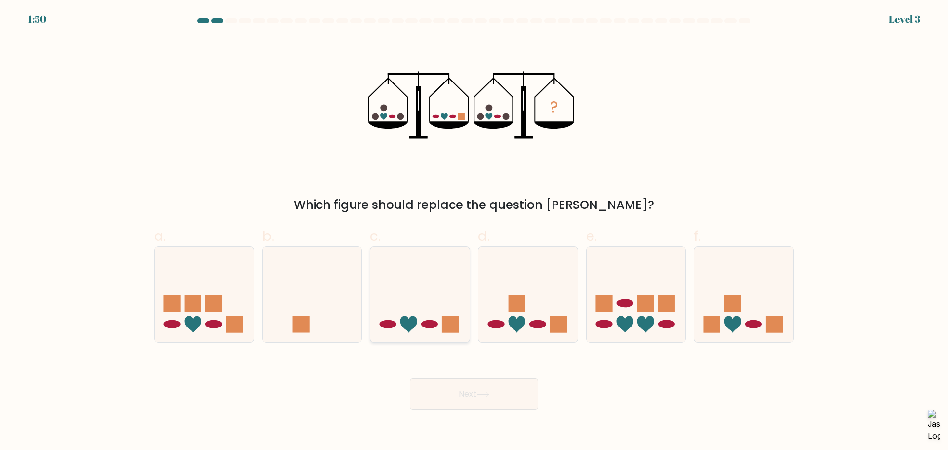
click at [408, 330] on icon at bounding box center [408, 324] width 17 height 17
click at [474, 232] on input "c." at bounding box center [474, 228] width 0 height 6
radio input "true"
click at [460, 392] on button "Next" at bounding box center [474, 394] width 128 height 32
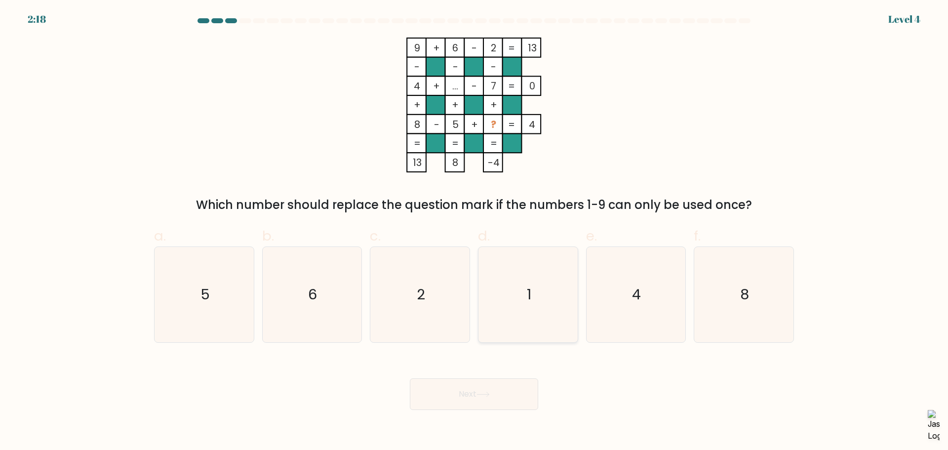
click at [508, 296] on icon "1" at bounding box center [527, 294] width 95 height 95
click at [474, 232] on input "d. 1" at bounding box center [474, 228] width 0 height 6
radio input "true"
click at [507, 391] on button "Next" at bounding box center [474, 394] width 128 height 32
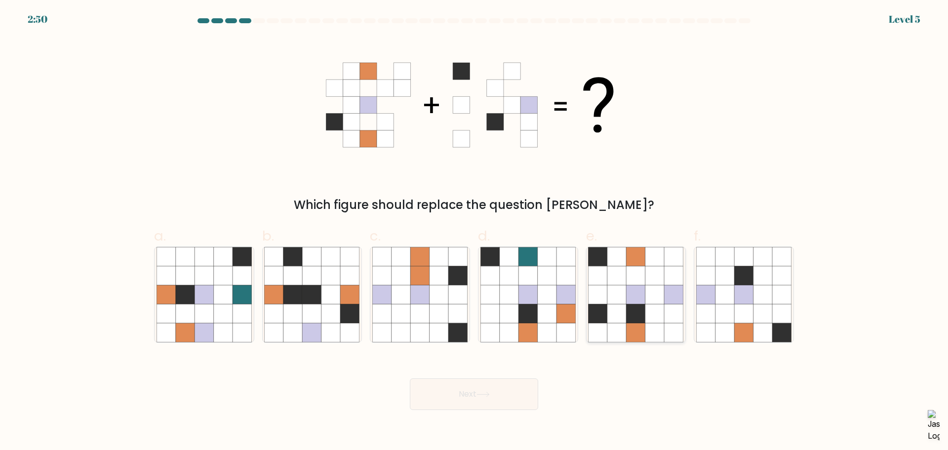
click at [660, 273] on icon at bounding box center [654, 275] width 19 height 19
click at [474, 232] on input "e." at bounding box center [474, 228] width 0 height 6
radio input "true"
click at [469, 399] on button "Next" at bounding box center [474, 394] width 128 height 32
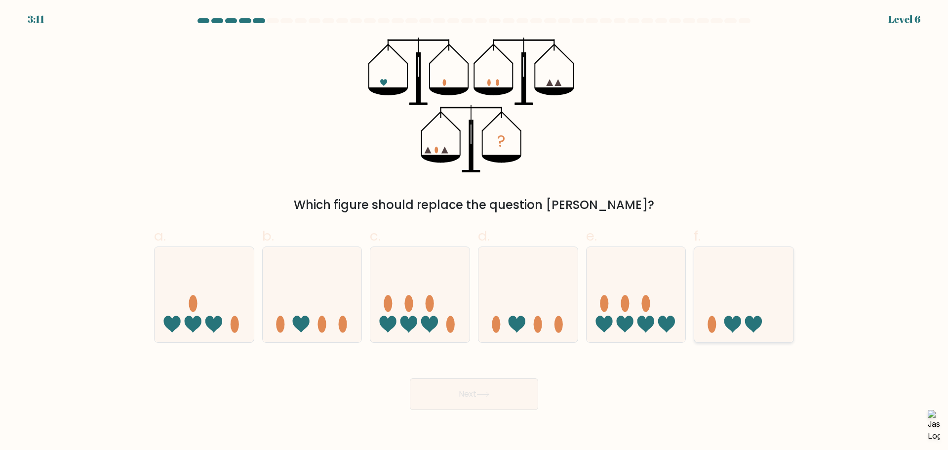
click at [736, 314] on icon at bounding box center [743, 294] width 99 height 82
click at [474, 232] on input "f." at bounding box center [474, 228] width 0 height 6
radio input "true"
click at [459, 385] on button "Next" at bounding box center [474, 394] width 128 height 32
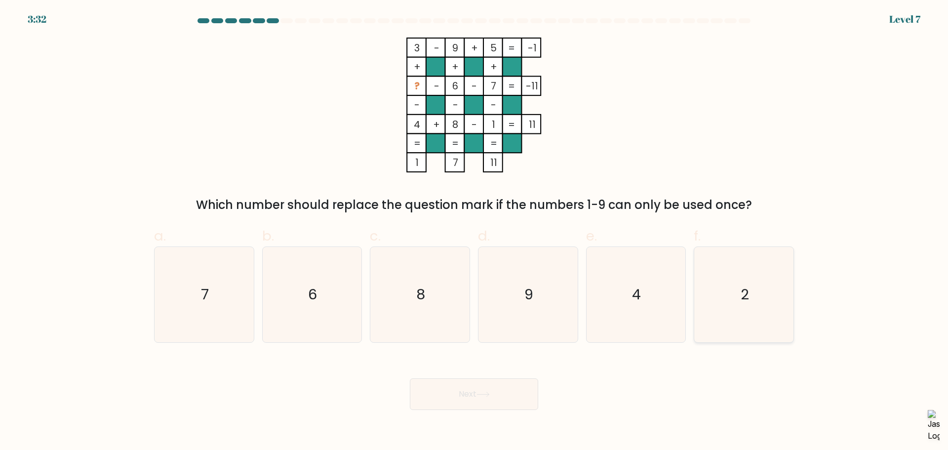
click at [720, 276] on icon "2" at bounding box center [743, 294] width 95 height 95
click at [474, 232] on input "f. 2" at bounding box center [474, 228] width 0 height 6
radio input "true"
click at [480, 389] on button "Next" at bounding box center [474, 394] width 128 height 32
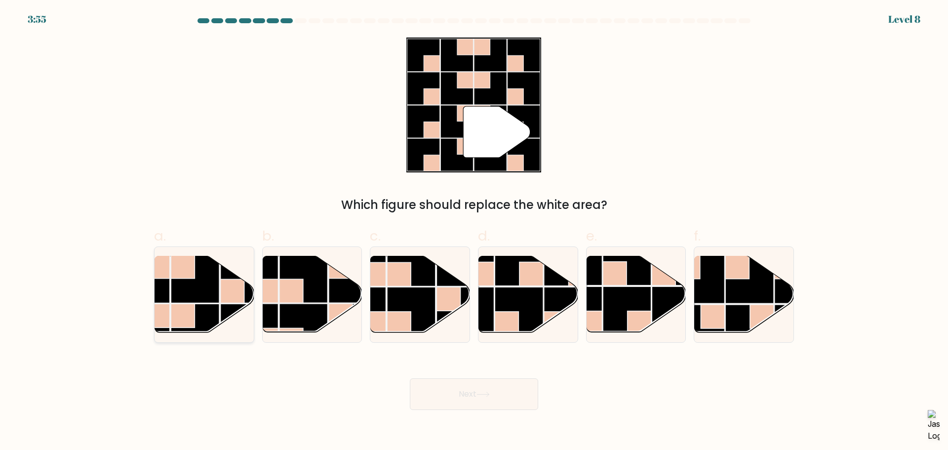
click at [185, 299] on rect at bounding box center [195, 278] width 48 height 48
click at [474, 232] on input "a." at bounding box center [474, 228] width 0 height 6
radio input "true"
click at [459, 393] on button "Next" at bounding box center [474, 394] width 128 height 32
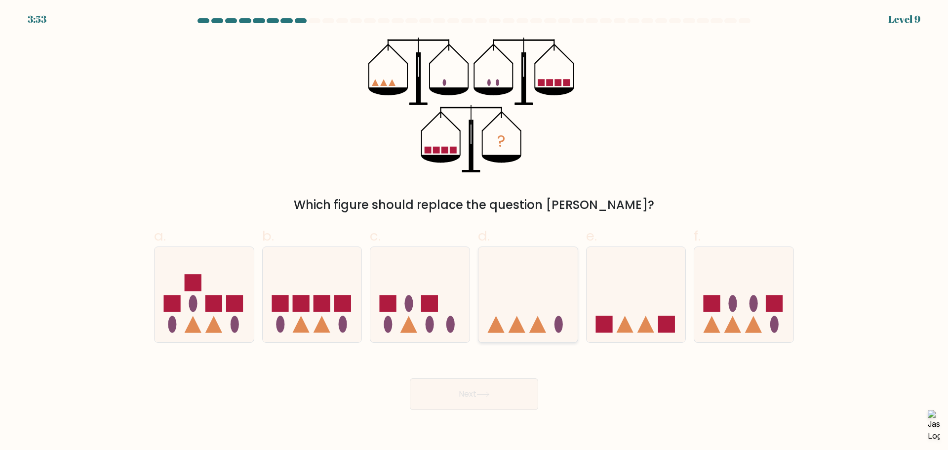
click at [533, 333] on icon at bounding box center [527, 294] width 99 height 82
click at [474, 232] on input "d." at bounding box center [474, 228] width 0 height 6
radio input "true"
click at [498, 384] on button "Next" at bounding box center [474, 394] width 128 height 32
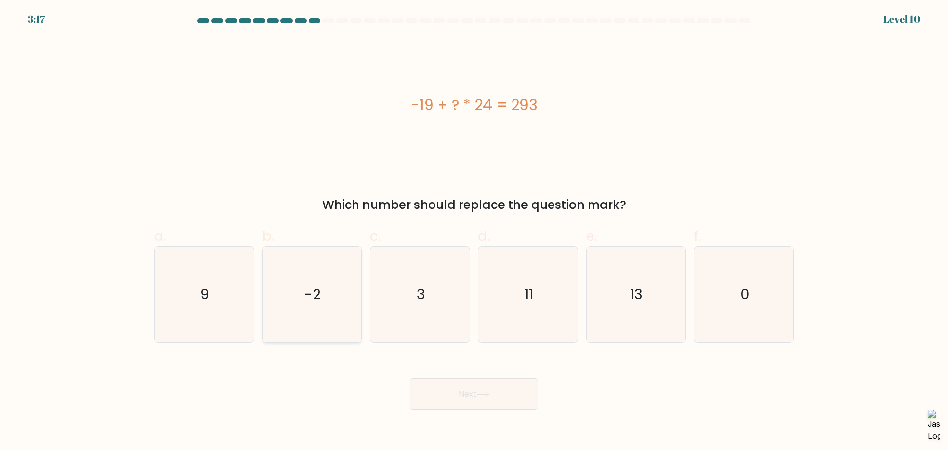
click at [308, 299] on text "-2" at bounding box center [313, 294] width 17 height 20
click at [474, 232] on input "b. -2" at bounding box center [474, 228] width 0 height 6
radio input "true"
click at [474, 395] on button "Next" at bounding box center [474, 394] width 128 height 32
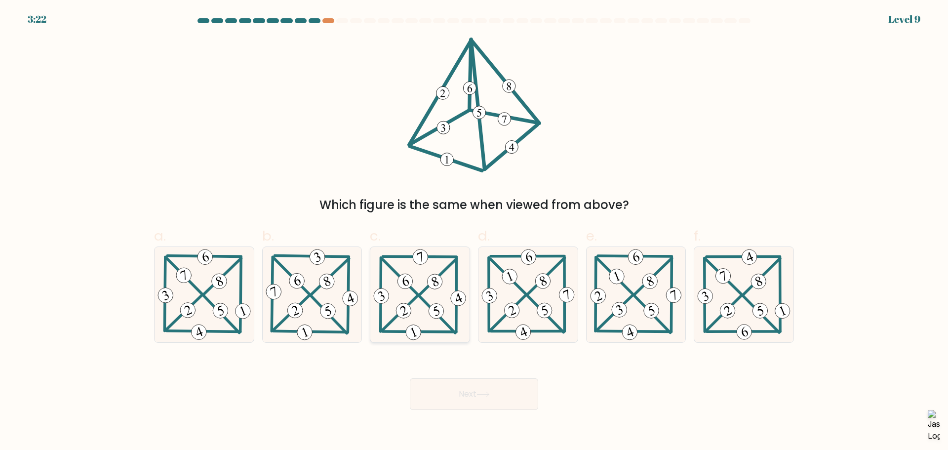
click at [426, 331] on 202 at bounding box center [420, 331] width 74 height 0
click at [474, 232] on input "c." at bounding box center [474, 228] width 0 height 6
radio input "true"
click at [444, 398] on button "Next" at bounding box center [474, 394] width 128 height 32
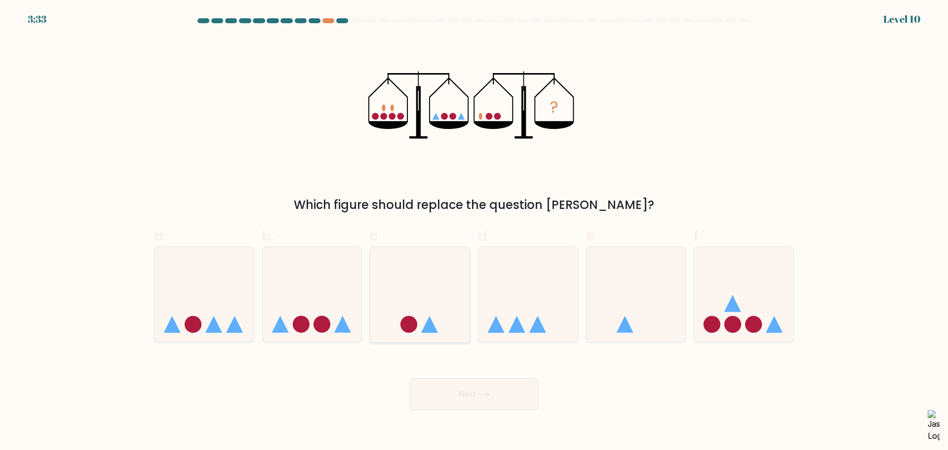
click at [454, 322] on icon at bounding box center [419, 294] width 99 height 82
click at [474, 232] on input "c." at bounding box center [474, 228] width 0 height 6
radio input "true"
click at [463, 394] on button "Next" at bounding box center [474, 394] width 128 height 32
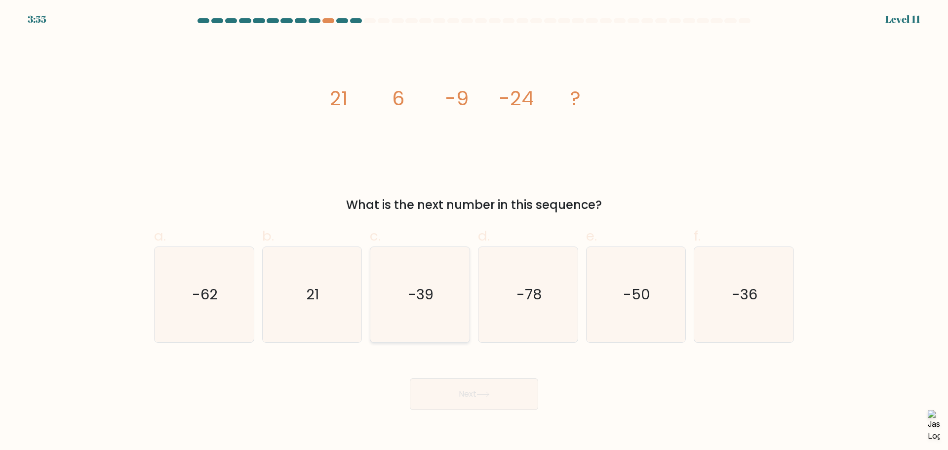
drag, startPoint x: 378, startPoint y: 279, endPoint x: 387, endPoint y: 296, distance: 18.8
click at [378, 279] on icon "-39" at bounding box center [419, 294] width 95 height 95
click at [474, 232] on input "c. -39" at bounding box center [474, 228] width 0 height 6
radio input "true"
click at [428, 389] on button "Next" at bounding box center [474, 394] width 128 height 32
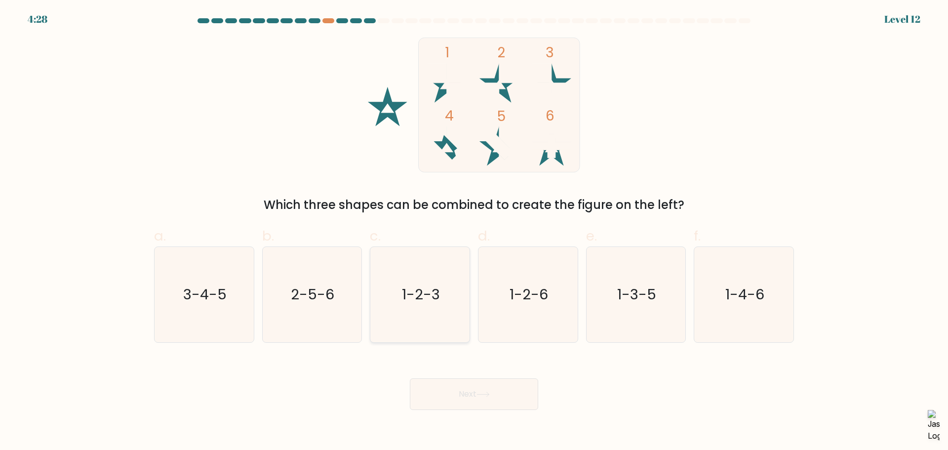
click at [452, 309] on icon "1-2-3" at bounding box center [419, 294] width 95 height 95
click at [474, 232] on input "c. 1-2-3" at bounding box center [474, 228] width 0 height 6
radio input "true"
click at [466, 397] on button "Next" at bounding box center [474, 394] width 128 height 32
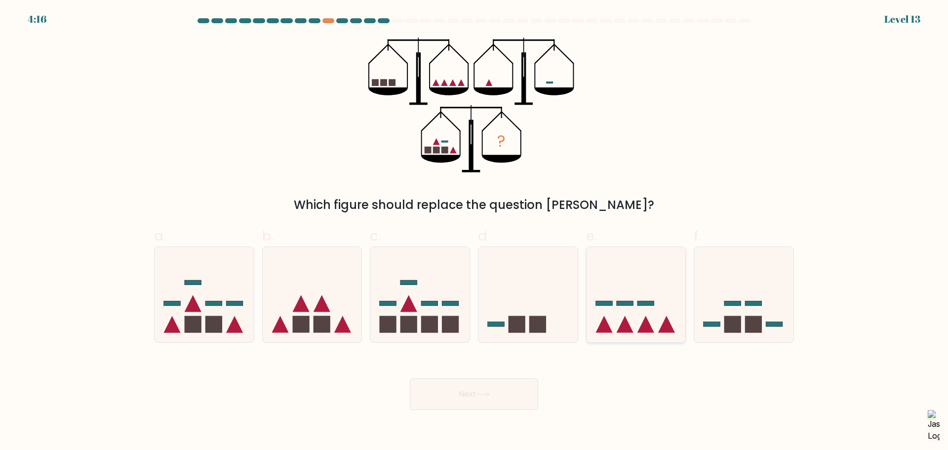
click at [626, 331] on icon at bounding box center [624, 324] width 17 height 17
click at [474, 232] on input "e." at bounding box center [474, 228] width 0 height 6
radio input "true"
click at [499, 387] on button "Next" at bounding box center [474, 394] width 128 height 32
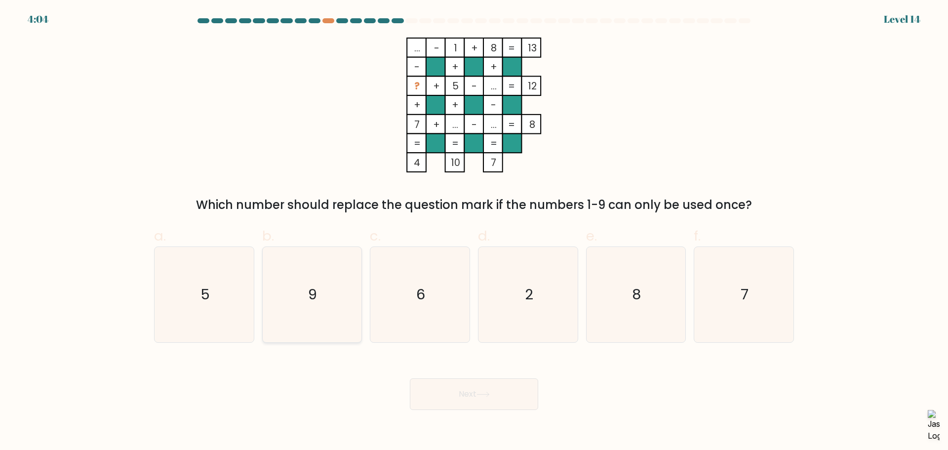
click at [305, 314] on icon "9" at bounding box center [311, 294] width 95 height 95
click at [474, 232] on input "b. 9" at bounding box center [474, 228] width 0 height 6
radio input "true"
click at [446, 398] on button "Next" at bounding box center [474, 394] width 128 height 32
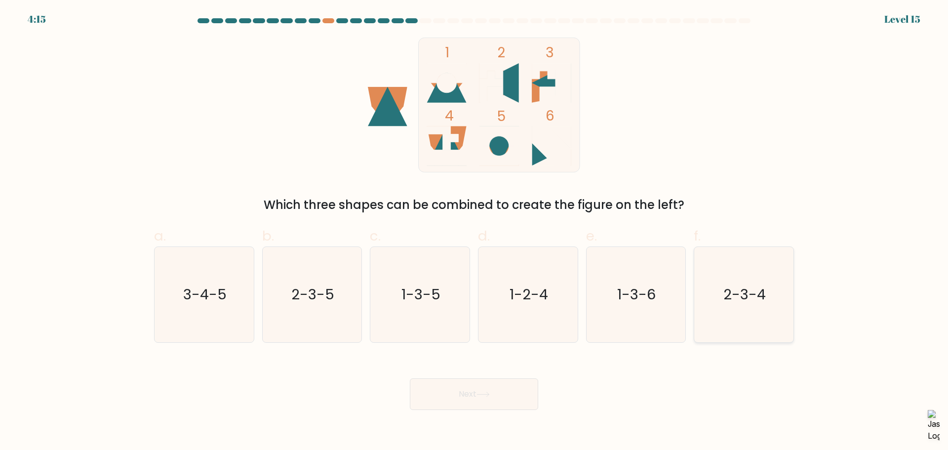
click at [709, 297] on icon "2-3-4" at bounding box center [743, 294] width 95 height 95
click at [474, 232] on input "f. 2-3-4" at bounding box center [474, 228] width 0 height 6
radio input "true"
click at [508, 394] on button "Next" at bounding box center [474, 394] width 128 height 32
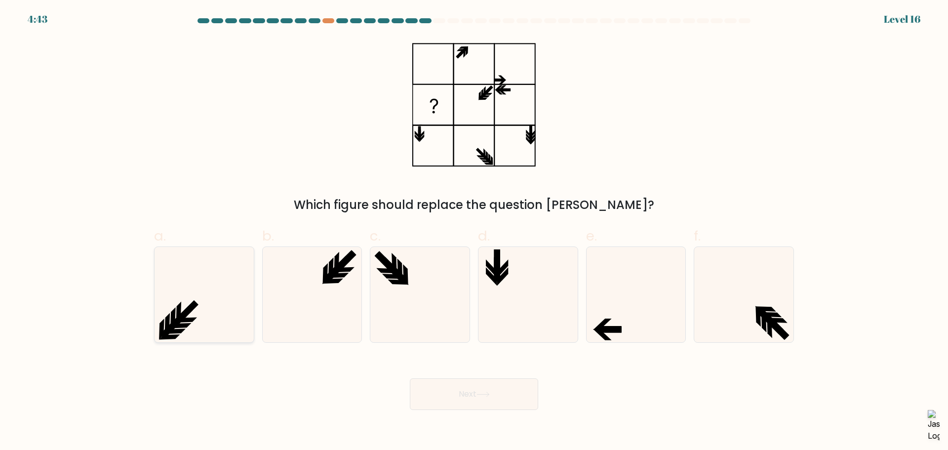
click at [201, 321] on icon at bounding box center [204, 294] width 95 height 95
click at [474, 232] on input "a." at bounding box center [474, 228] width 0 height 6
radio input "true"
click at [443, 383] on button "Next" at bounding box center [474, 394] width 128 height 32
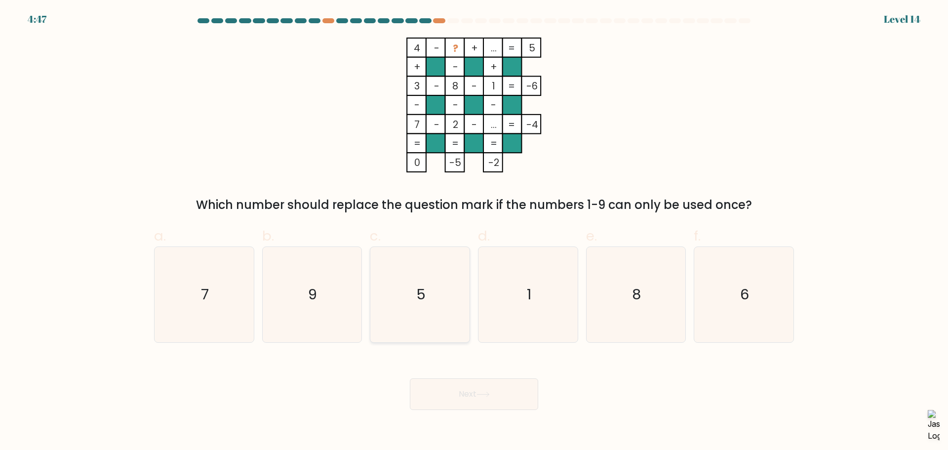
click at [434, 291] on icon "5" at bounding box center [419, 294] width 95 height 95
click at [474, 232] on input "c. 5" at bounding box center [474, 228] width 0 height 6
radio input "true"
click at [457, 391] on button "Next" at bounding box center [474, 394] width 128 height 32
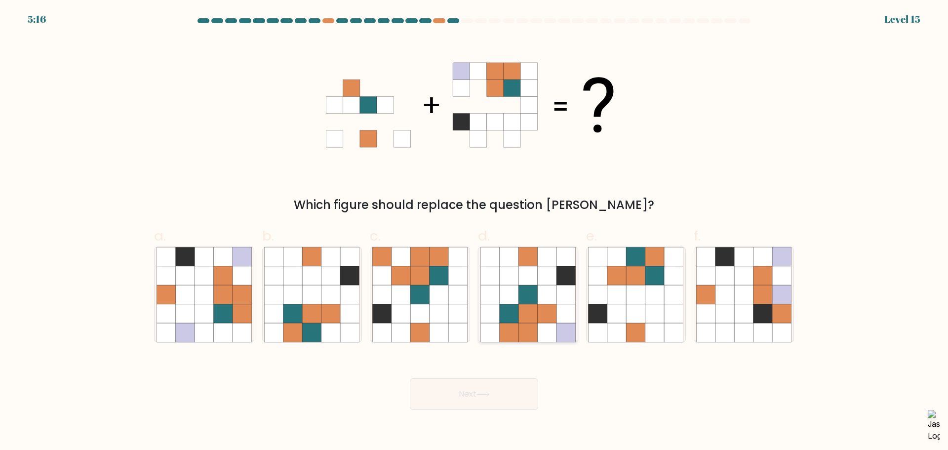
click at [535, 289] on icon at bounding box center [527, 294] width 19 height 19
click at [474, 232] on input "d." at bounding box center [474, 228] width 0 height 6
radio input "true"
click at [503, 388] on button "Next" at bounding box center [474, 394] width 128 height 32
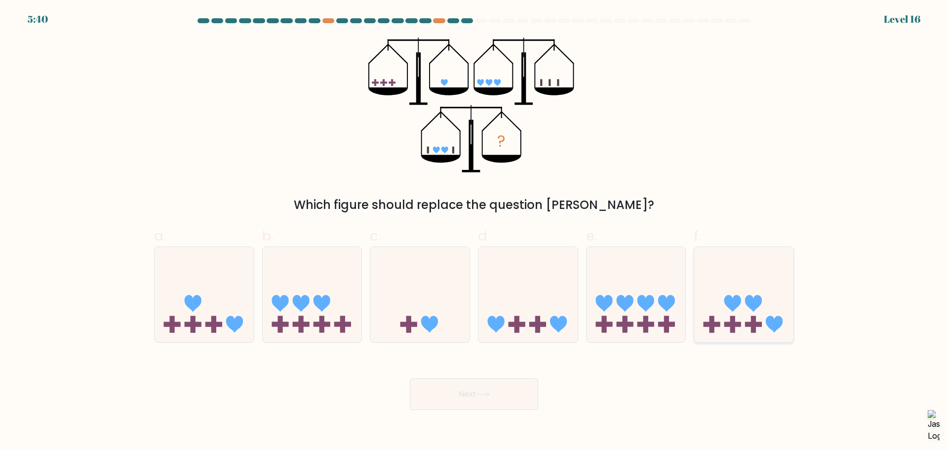
click at [750, 305] on icon at bounding box center [753, 303] width 17 height 17
click at [474, 232] on input "f." at bounding box center [474, 228] width 0 height 6
radio input "true"
click at [504, 401] on button "Next" at bounding box center [474, 394] width 128 height 32
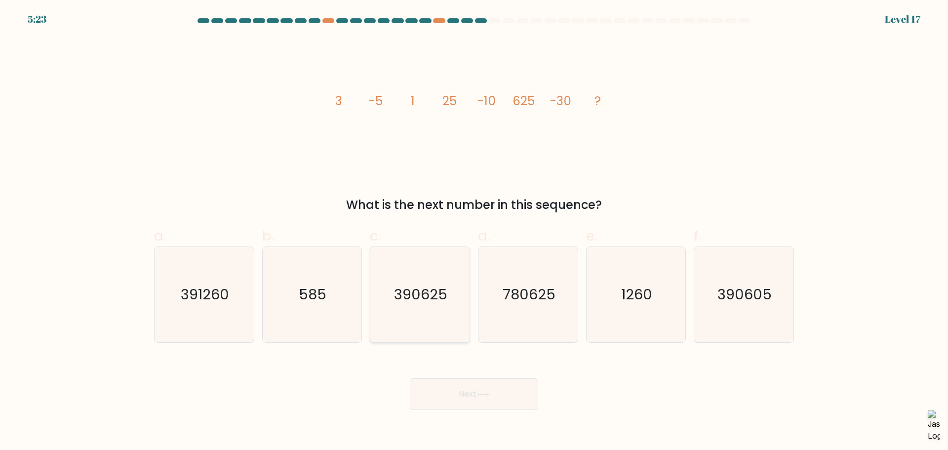
click at [397, 272] on icon "390625" at bounding box center [419, 294] width 95 height 95
click at [474, 232] on input "c. 390625" at bounding box center [474, 228] width 0 height 6
radio input "true"
click at [485, 399] on button "Next" at bounding box center [474, 394] width 128 height 32
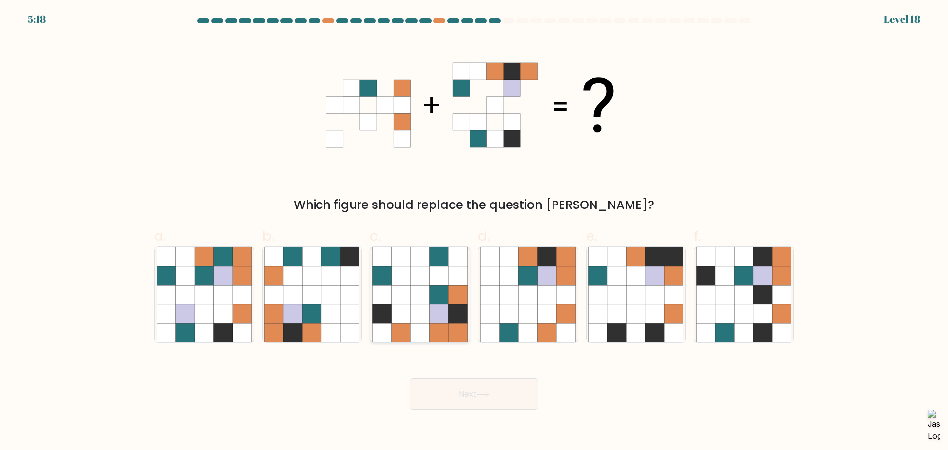
click at [443, 318] on icon at bounding box center [439, 313] width 19 height 19
click at [474, 232] on input "c." at bounding box center [474, 228] width 0 height 6
radio input "true"
click at [463, 393] on button "Next" at bounding box center [474, 394] width 128 height 32
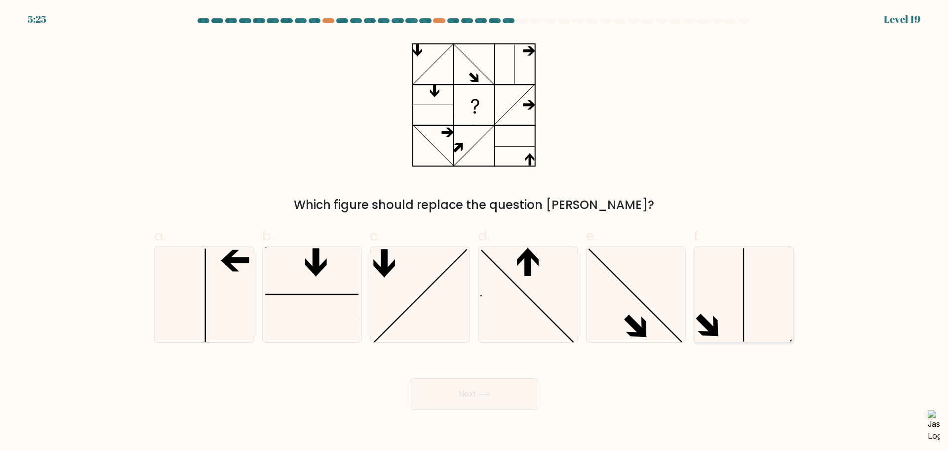
click at [742, 289] on icon at bounding box center [743, 294] width 95 height 95
click at [474, 232] on input "f." at bounding box center [474, 228] width 0 height 6
radio input "true"
click at [492, 384] on button "Next" at bounding box center [474, 394] width 128 height 32
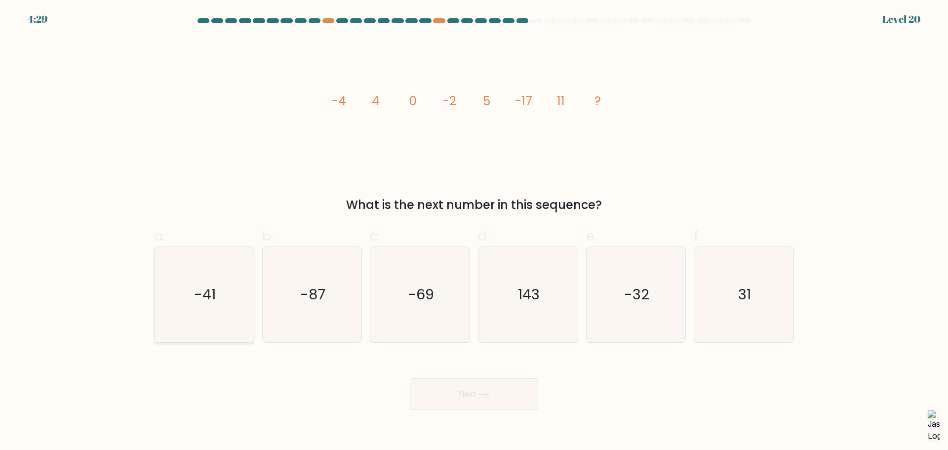
click at [210, 283] on icon "-41" at bounding box center [204, 294] width 95 height 95
click at [474, 232] on input "a. -41" at bounding box center [474, 228] width 0 height 6
radio input "true"
click at [468, 397] on button "Next" at bounding box center [474, 394] width 128 height 32
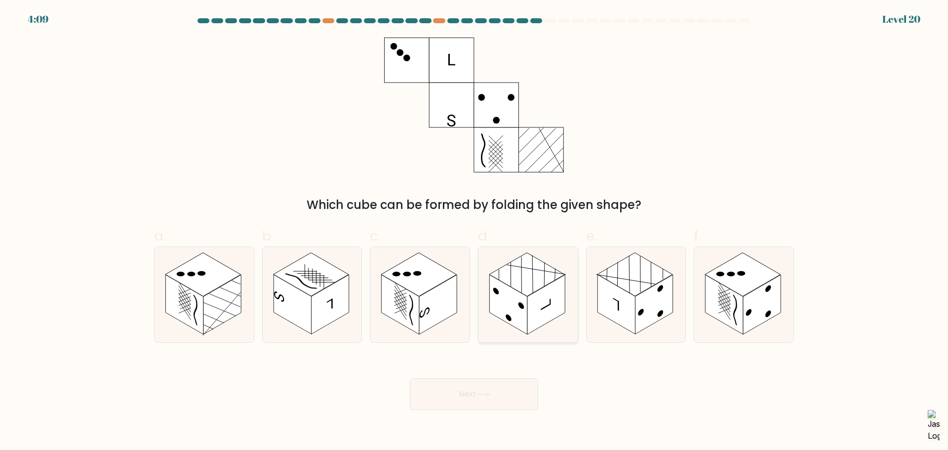
click at [543, 310] on rect at bounding box center [546, 305] width 38 height 60
click at [474, 232] on input "d." at bounding box center [474, 228] width 0 height 6
radio input "true"
click at [507, 395] on button "Next" at bounding box center [474, 394] width 128 height 32
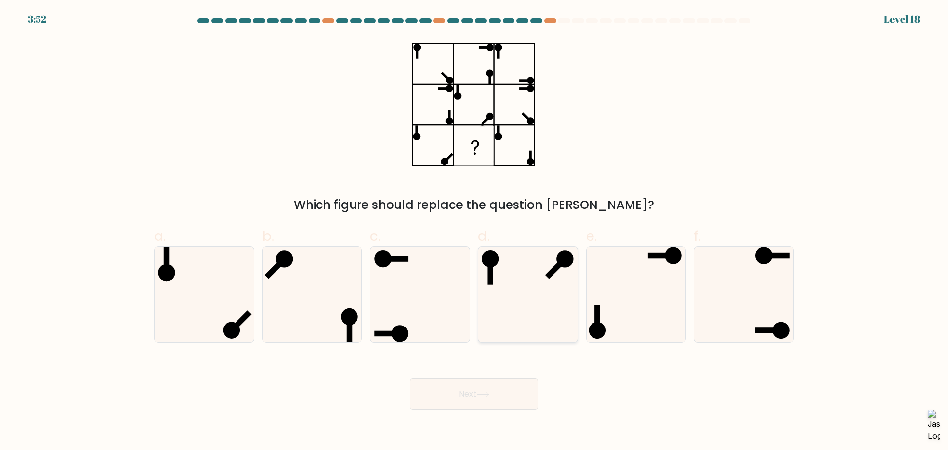
click at [556, 276] on icon at bounding box center [527, 294] width 95 height 95
click at [474, 232] on input "d." at bounding box center [474, 228] width 0 height 6
radio input "true"
click at [504, 398] on button "Next" at bounding box center [474, 394] width 128 height 32
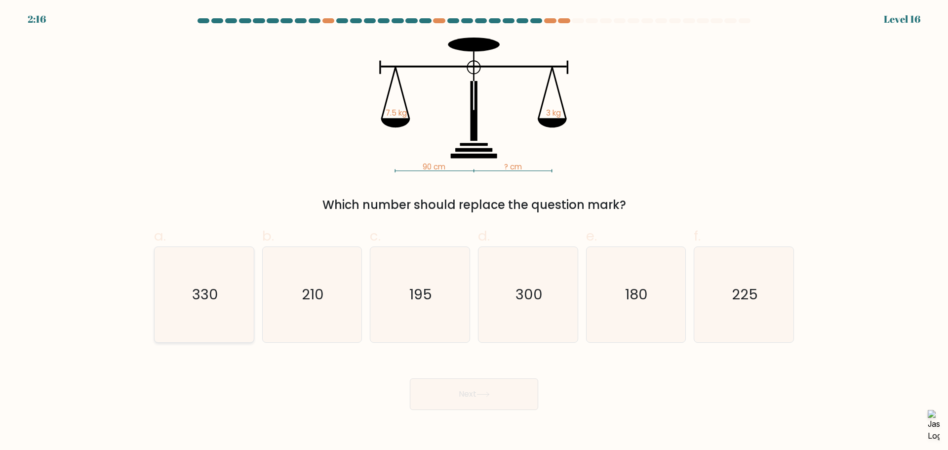
click at [231, 305] on icon "330" at bounding box center [204, 294] width 95 height 95
click at [474, 232] on input "a. 330" at bounding box center [474, 228] width 0 height 6
radio input "true"
click at [466, 395] on button "Next" at bounding box center [474, 394] width 128 height 32
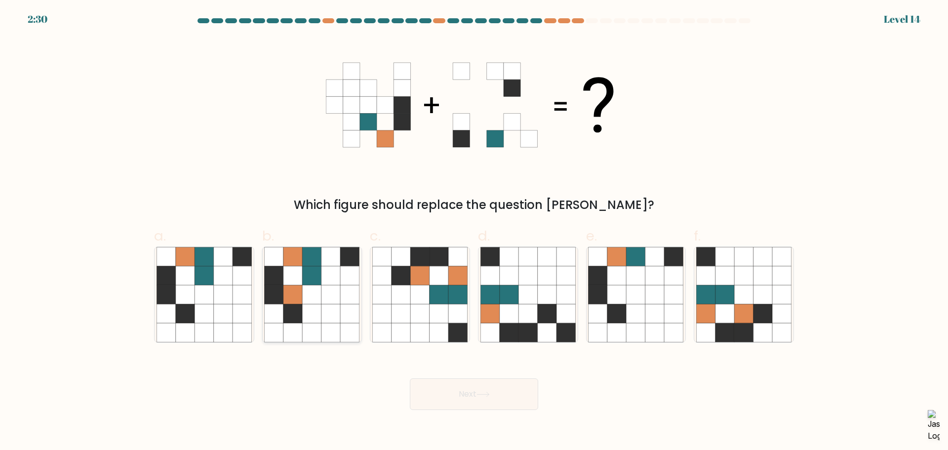
click at [320, 268] on icon at bounding box center [312, 275] width 19 height 19
click at [474, 232] on input "b." at bounding box center [474, 228] width 0 height 6
radio input "true"
click at [233, 290] on icon at bounding box center [242, 294] width 19 height 19
click at [474, 232] on input "a." at bounding box center [474, 228] width 0 height 6
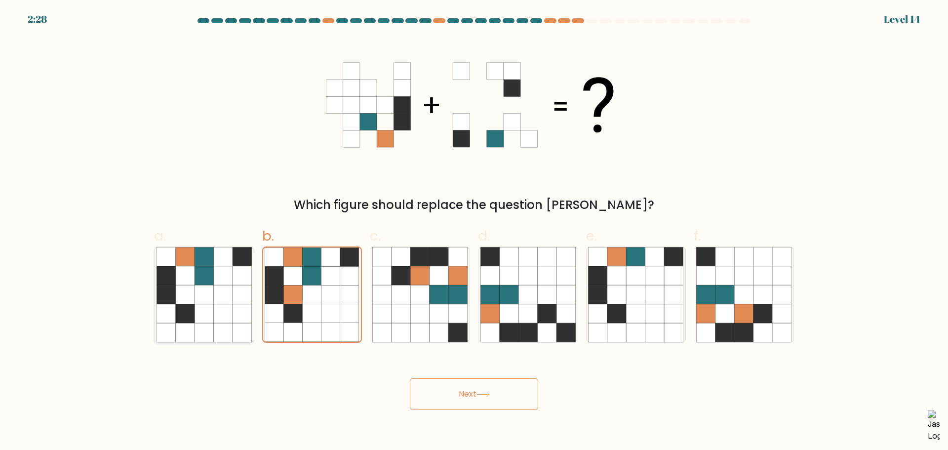
radio input "true"
click at [523, 400] on button "Next" at bounding box center [474, 394] width 128 height 32
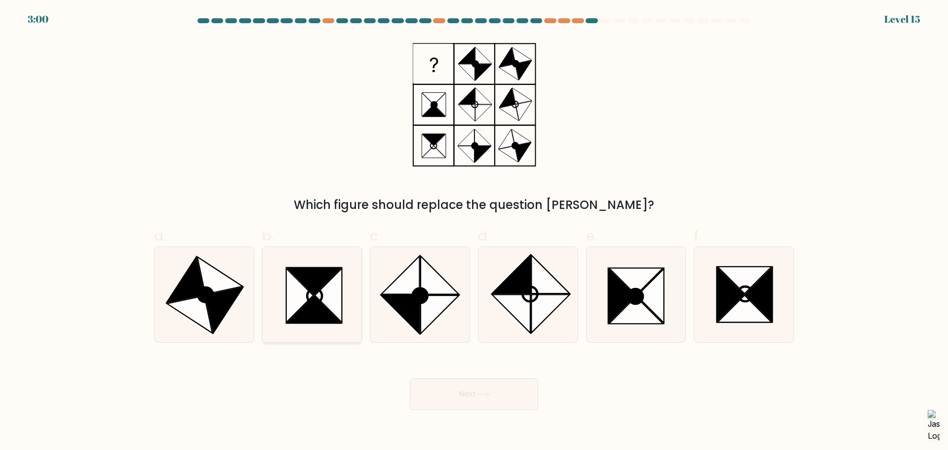
click at [299, 292] on icon at bounding box center [299, 295] width 27 height 54
click at [474, 232] on input "b." at bounding box center [474, 228] width 0 height 6
radio input "true"
click at [461, 383] on button "Next" at bounding box center [474, 394] width 128 height 32
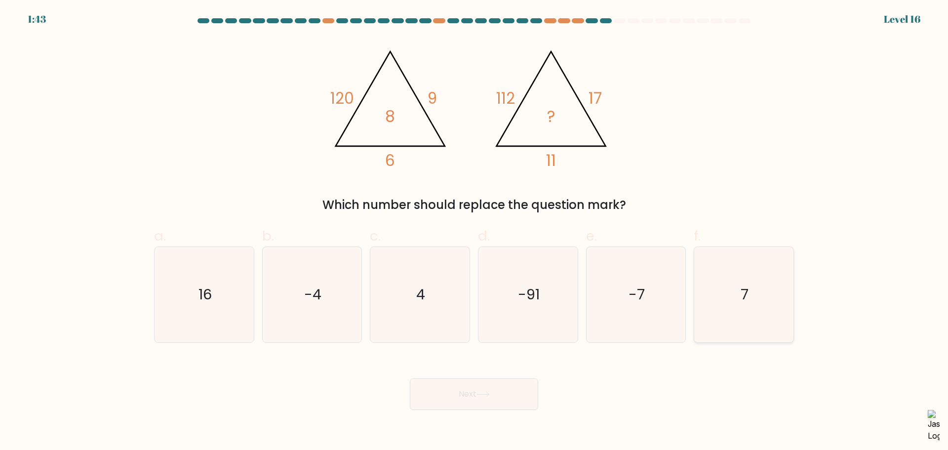
click at [745, 299] on text "7" at bounding box center [745, 294] width 8 height 20
click at [474, 232] on input "f. 7" at bounding box center [474, 228] width 0 height 6
radio input "true"
click at [459, 394] on button "Next" at bounding box center [474, 394] width 128 height 32
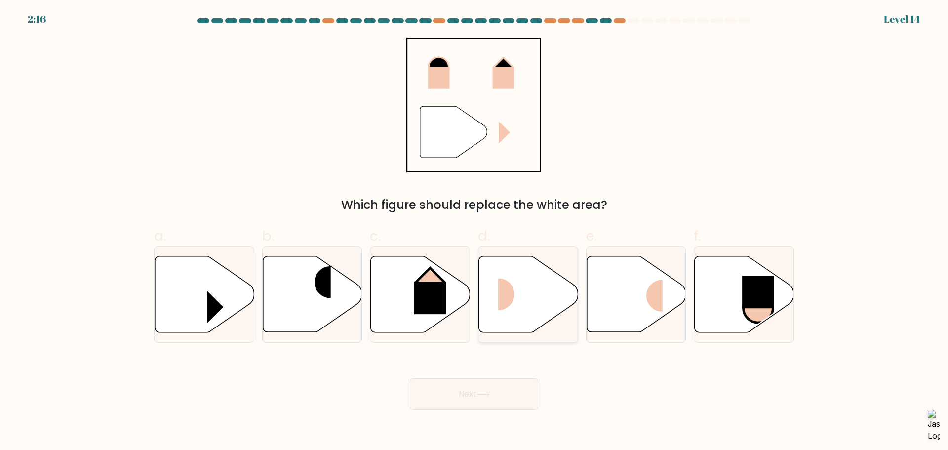
click at [551, 300] on icon at bounding box center [528, 294] width 99 height 76
click at [474, 232] on input "d." at bounding box center [474, 228] width 0 height 6
radio input "true"
click at [486, 395] on icon at bounding box center [482, 394] width 13 height 5
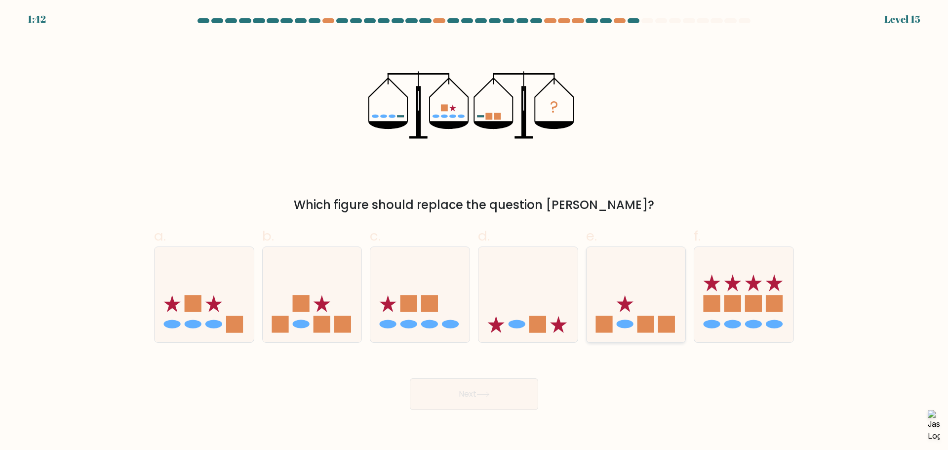
click at [607, 300] on icon at bounding box center [636, 294] width 99 height 82
click at [474, 232] on input "e." at bounding box center [474, 228] width 0 height 6
radio input "true"
click at [488, 393] on icon at bounding box center [482, 394] width 13 height 5
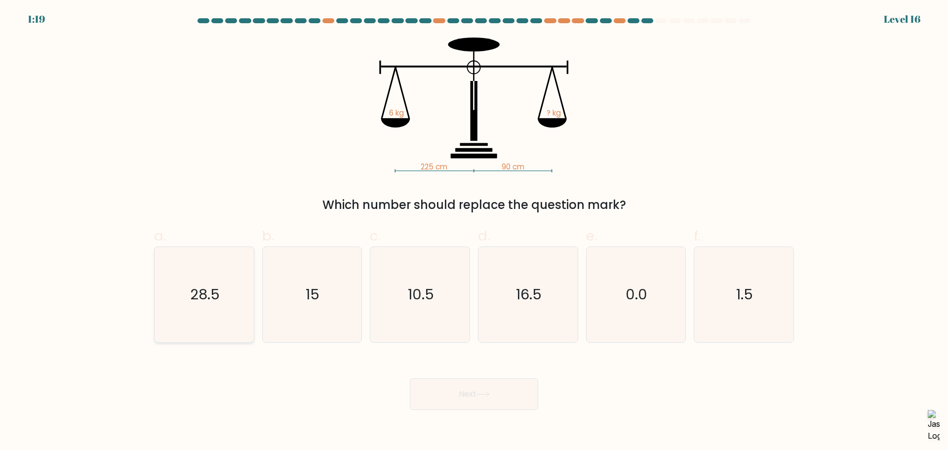
click at [244, 305] on icon "28.5" at bounding box center [204, 294] width 95 height 95
click at [474, 232] on input "a. 28.5" at bounding box center [474, 228] width 0 height 6
radio input "true"
click at [320, 290] on icon "15" at bounding box center [311, 294] width 95 height 95
click at [474, 232] on input "b. 15" at bounding box center [474, 228] width 0 height 6
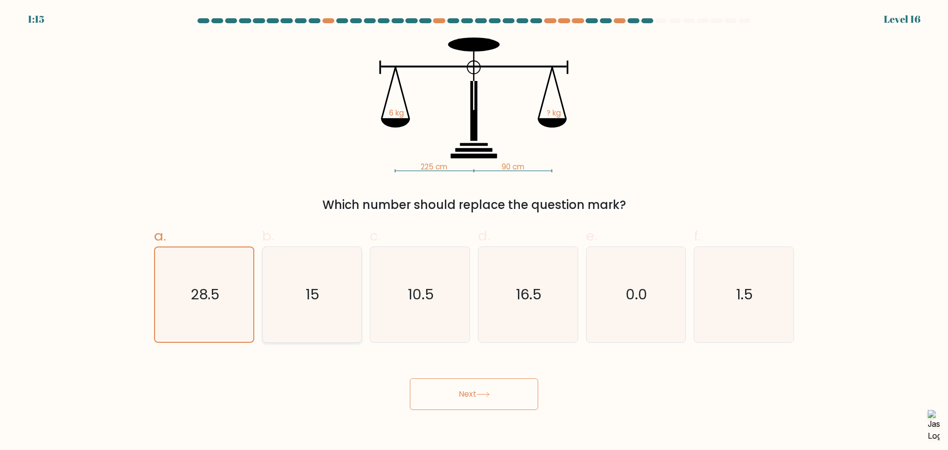
radio input "true"
click at [506, 291] on icon "16.5" at bounding box center [527, 294] width 95 height 95
click at [474, 232] on input "d. 16.5" at bounding box center [474, 228] width 0 height 6
radio input "true"
click at [499, 394] on button "Next" at bounding box center [474, 394] width 128 height 32
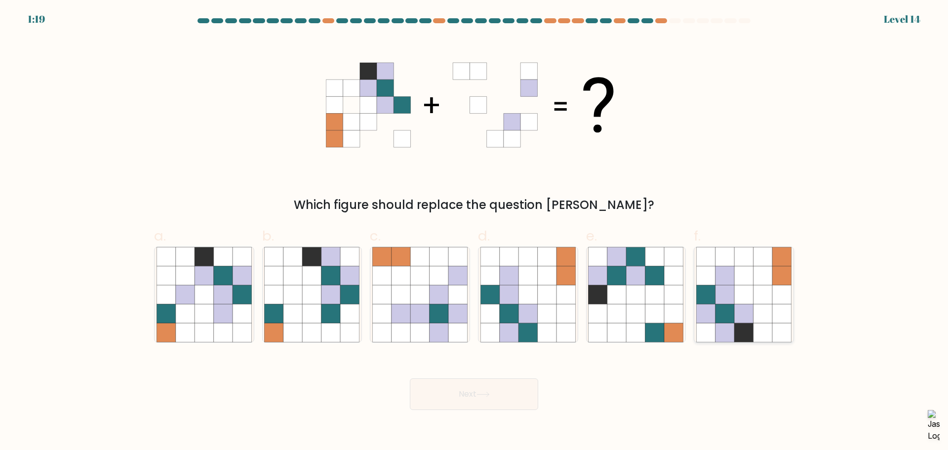
click at [772, 321] on icon at bounding box center [762, 313] width 19 height 19
click at [474, 232] on input "f." at bounding box center [474, 228] width 0 height 6
radio input "true"
click at [496, 394] on button "Next" at bounding box center [474, 394] width 128 height 32
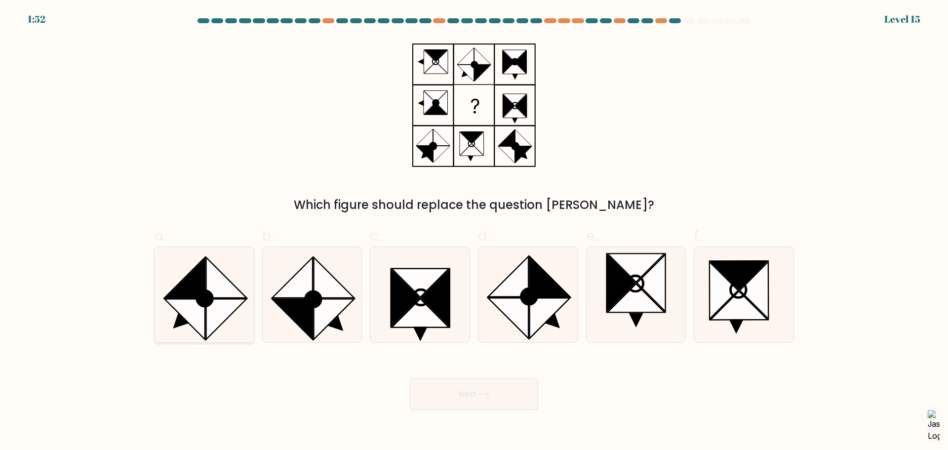
click at [182, 306] on icon at bounding box center [184, 319] width 40 height 40
click at [474, 232] on input "a." at bounding box center [474, 228] width 0 height 6
radio input "true"
click at [504, 391] on button "Next" at bounding box center [474, 394] width 128 height 32
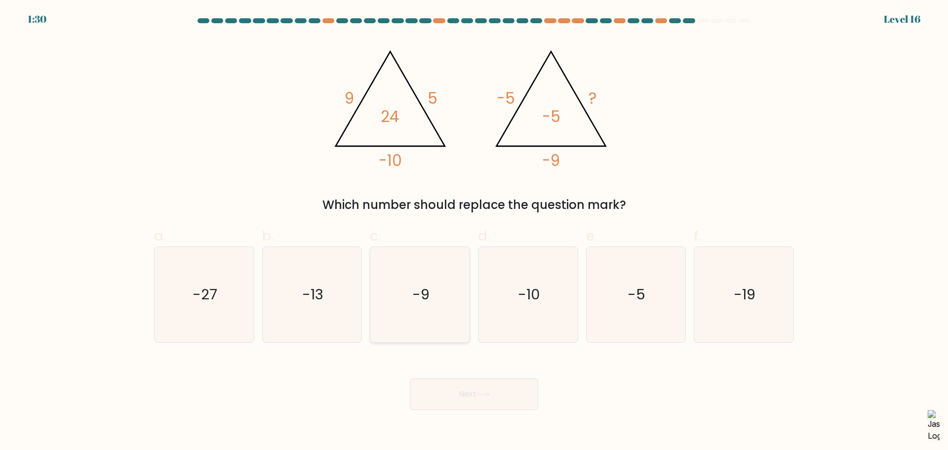
click at [465, 305] on icon "-9" at bounding box center [419, 294] width 95 height 95
click at [474, 232] on input "c. -9" at bounding box center [474, 228] width 0 height 6
radio input "true"
click at [471, 391] on button "Next" at bounding box center [474, 394] width 128 height 32
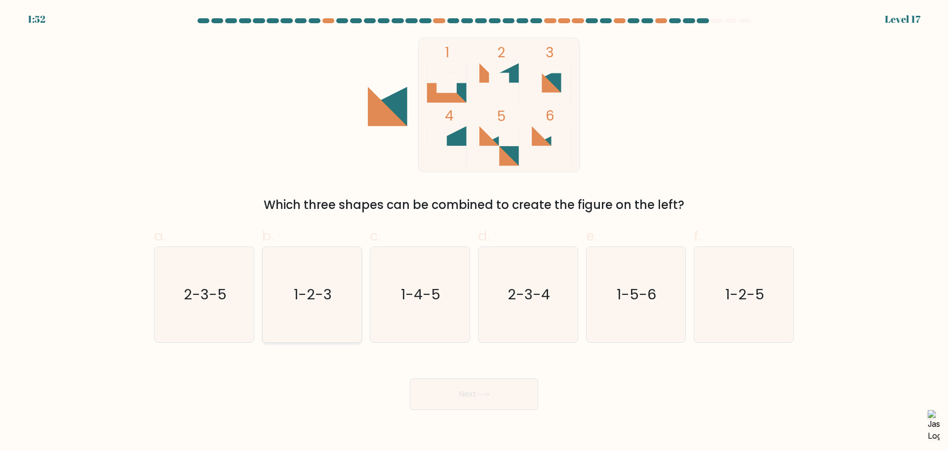
click at [318, 296] on text "1-2-3" at bounding box center [313, 294] width 38 height 20
click at [474, 232] on input "b. 1-2-3" at bounding box center [474, 228] width 0 height 6
radio input "true"
click at [479, 378] on button "Next" at bounding box center [474, 394] width 128 height 32
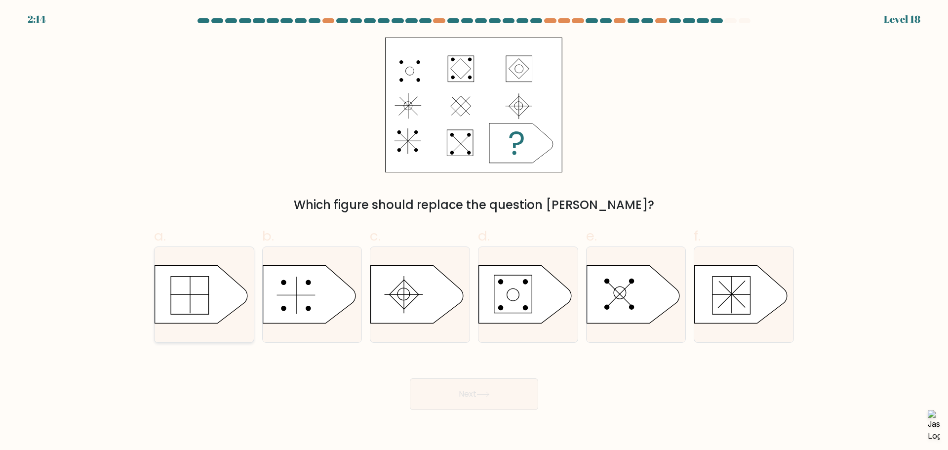
click at [214, 318] on icon at bounding box center [201, 294] width 93 height 58
click at [474, 232] on input "a." at bounding box center [474, 228] width 0 height 6
radio input "true"
click at [457, 387] on button "Next" at bounding box center [474, 394] width 128 height 32
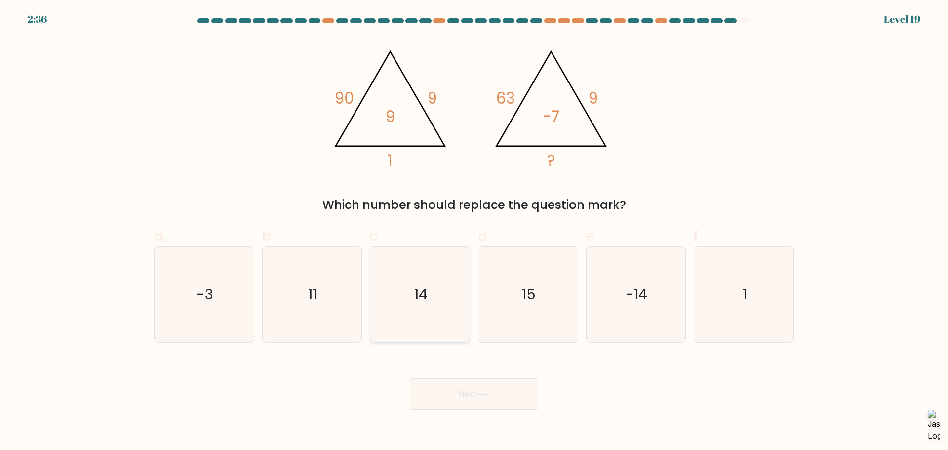
click at [396, 302] on icon "14" at bounding box center [419, 294] width 95 height 95
click at [474, 232] on input "c. 14" at bounding box center [474, 228] width 0 height 6
radio input "true"
click at [484, 397] on button "Next" at bounding box center [474, 394] width 128 height 32
